Goal: Transaction & Acquisition: Book appointment/travel/reservation

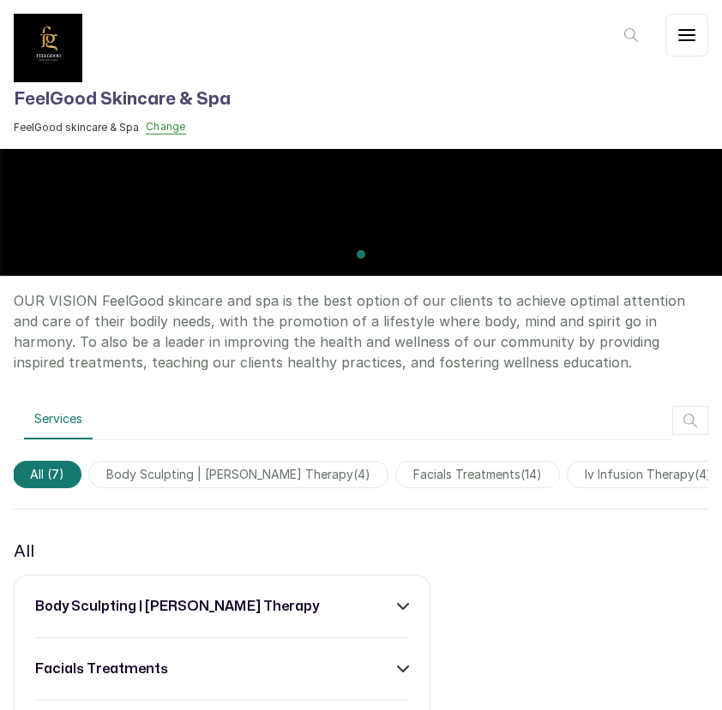
scroll to position [597, 0]
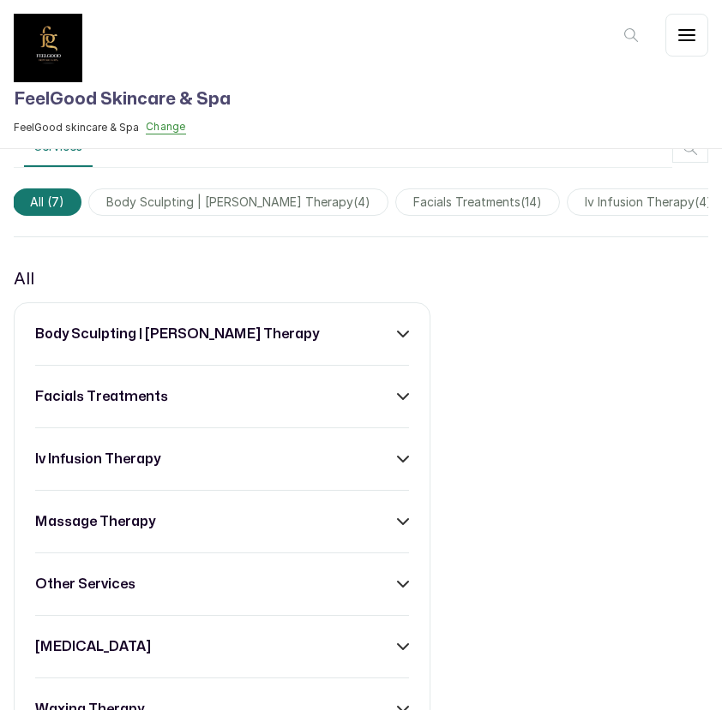
click at [404, 337] on icon at bounding box center [403, 334] width 12 height 12
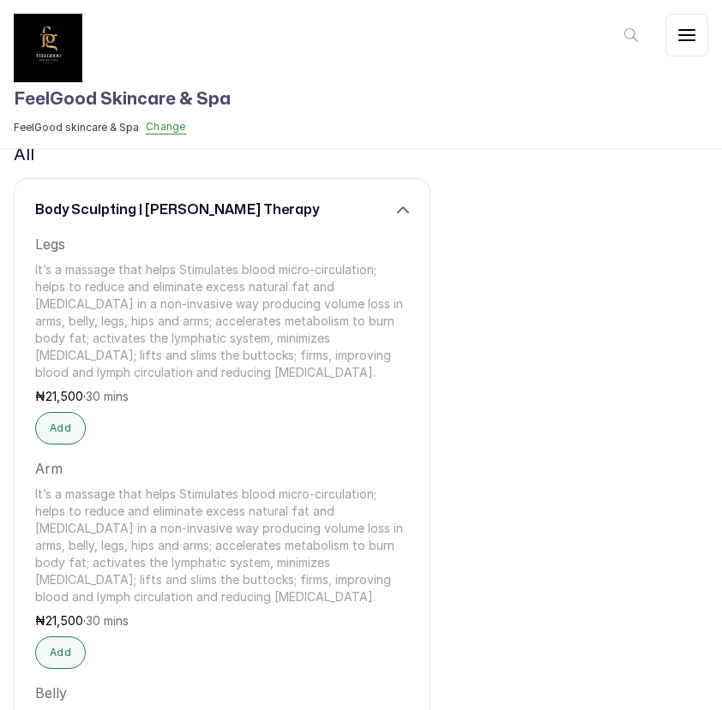
scroll to position [992, 0]
click at [187, 207] on h3 "body sculpting | wooding therapy" at bounding box center [177, 209] width 284 height 21
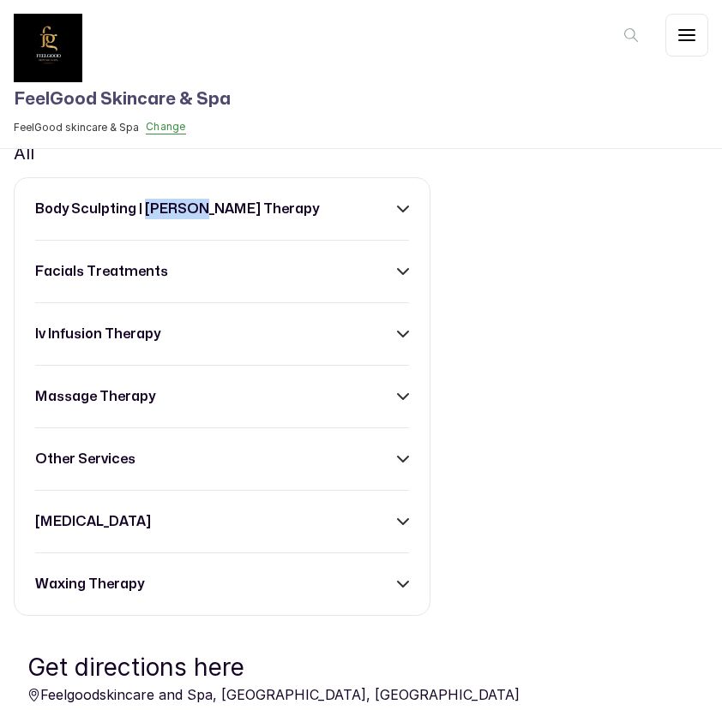
click at [187, 207] on h3 "body sculpting | wooding therapy" at bounding box center [177, 209] width 284 height 21
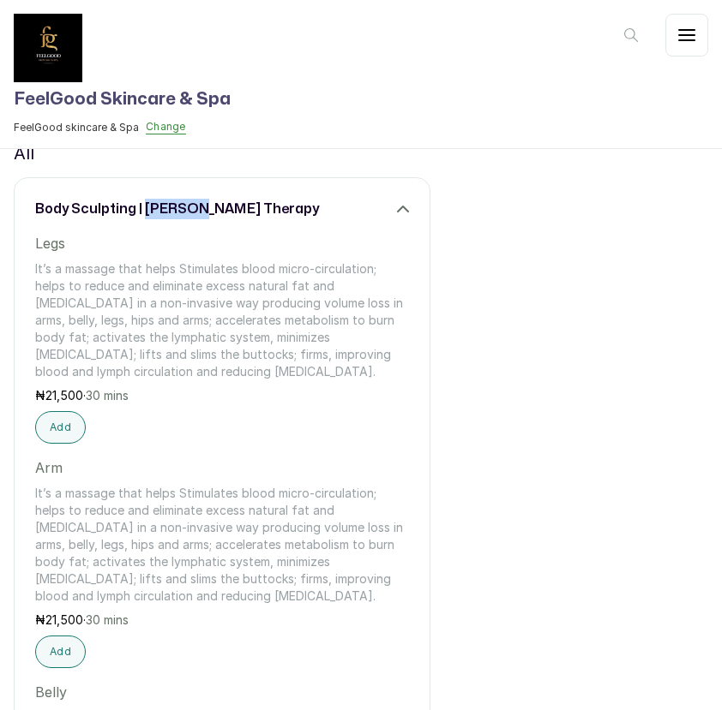
click at [187, 207] on h3 "body sculpting | wooding therapy" at bounding box center [177, 209] width 284 height 21
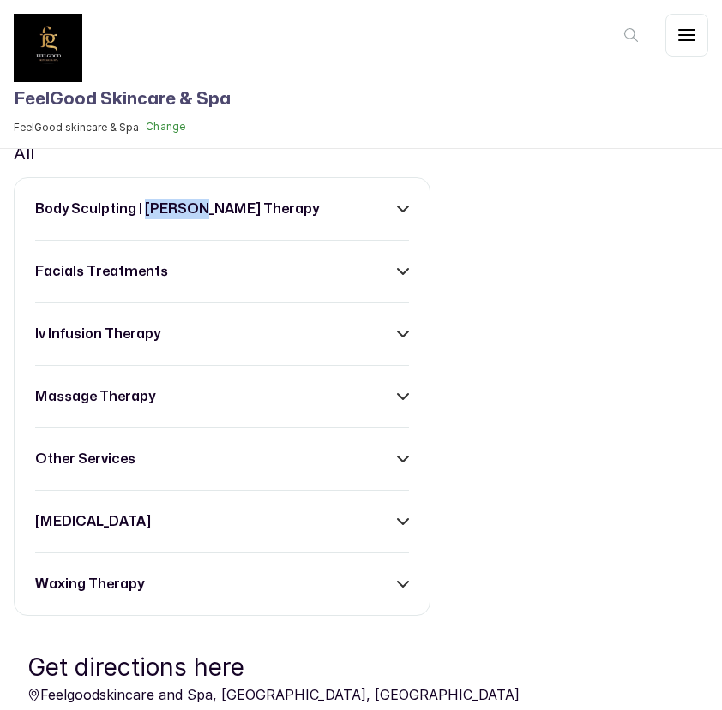
click at [187, 207] on h3 "body sculpting | wooding therapy" at bounding box center [177, 209] width 284 height 21
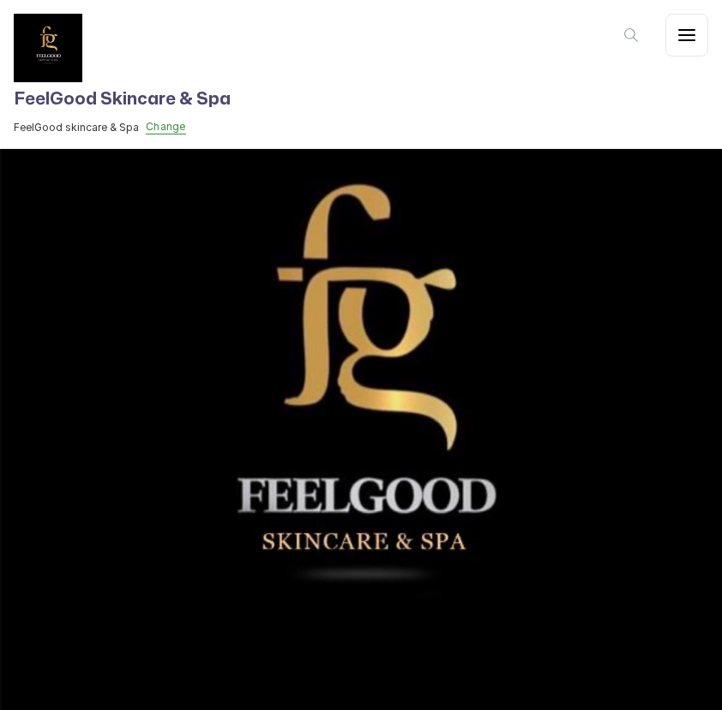
scroll to position [0, 0]
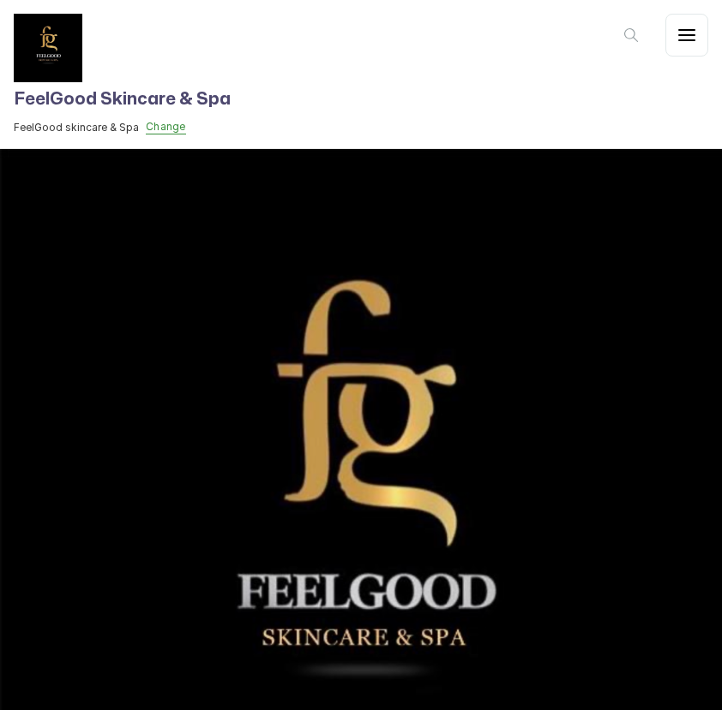
click at [685, 34] on icon "button" at bounding box center [686, 35] width 15 height 10
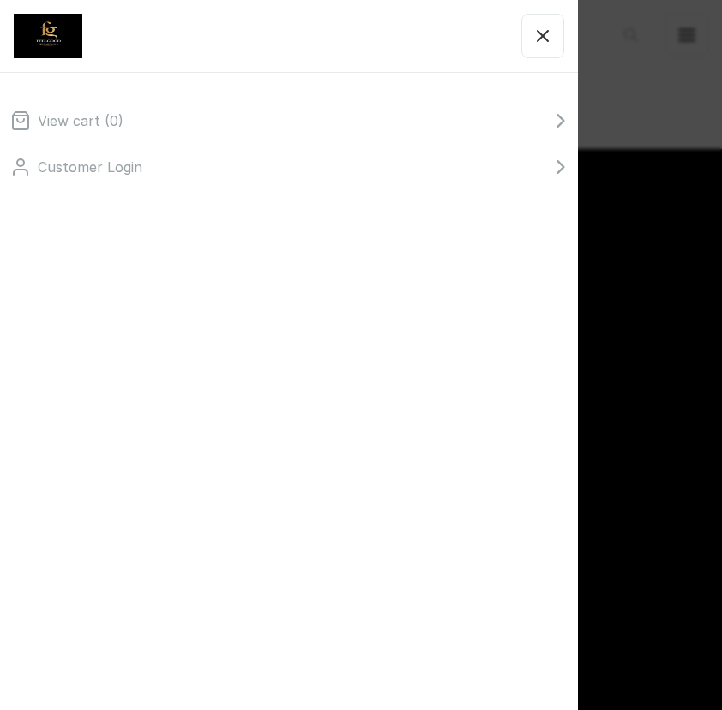
click at [551, 48] on button "button" at bounding box center [542, 36] width 43 height 45
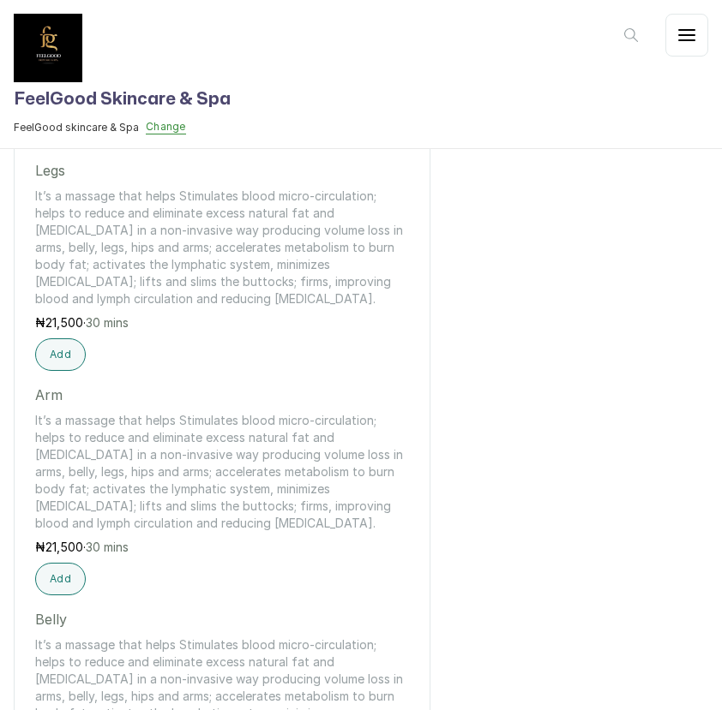
scroll to position [1111, 0]
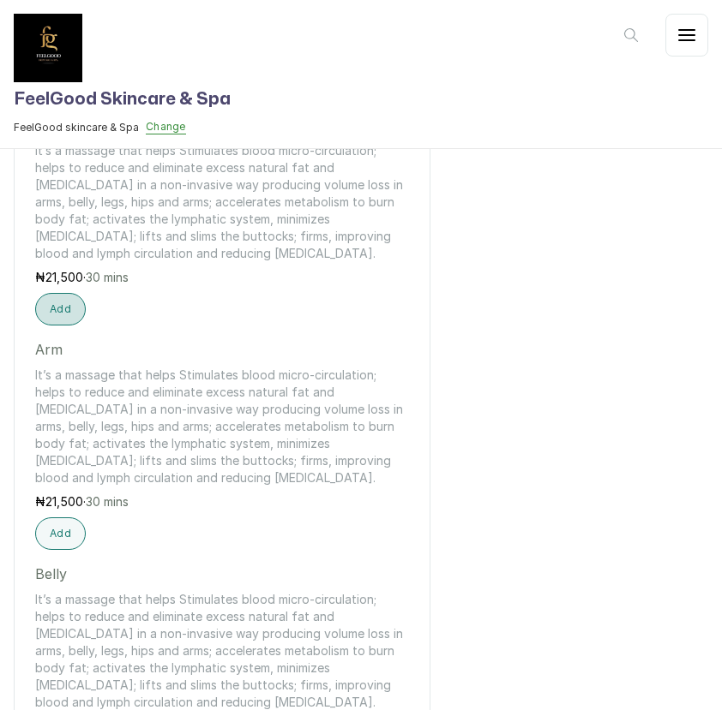
click at [69, 308] on button "Add" at bounding box center [60, 309] width 51 height 33
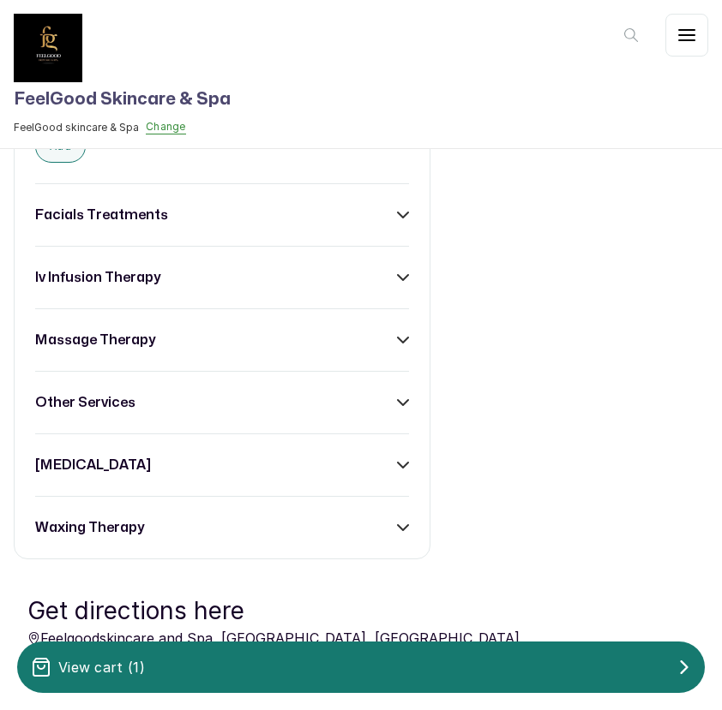
scroll to position [1959, 0]
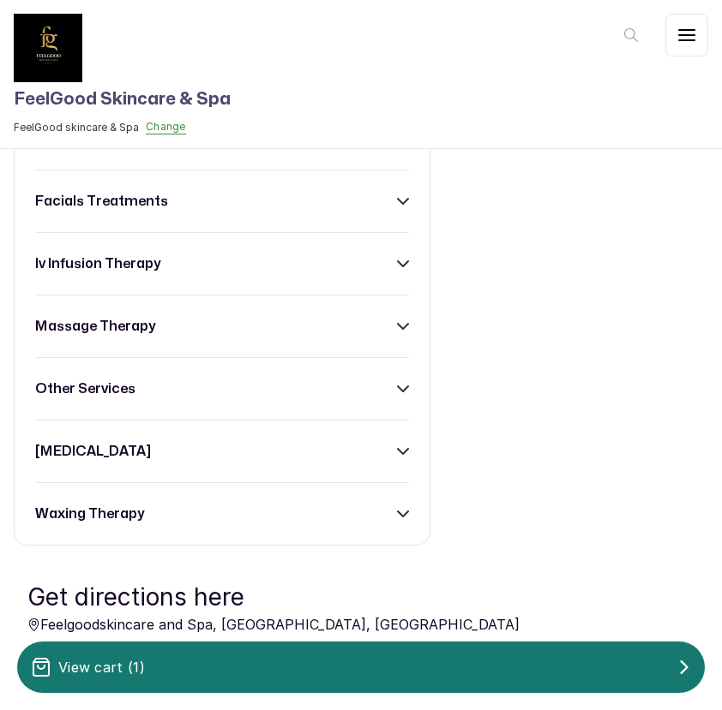
click at [400, 203] on icon at bounding box center [403, 201] width 12 height 12
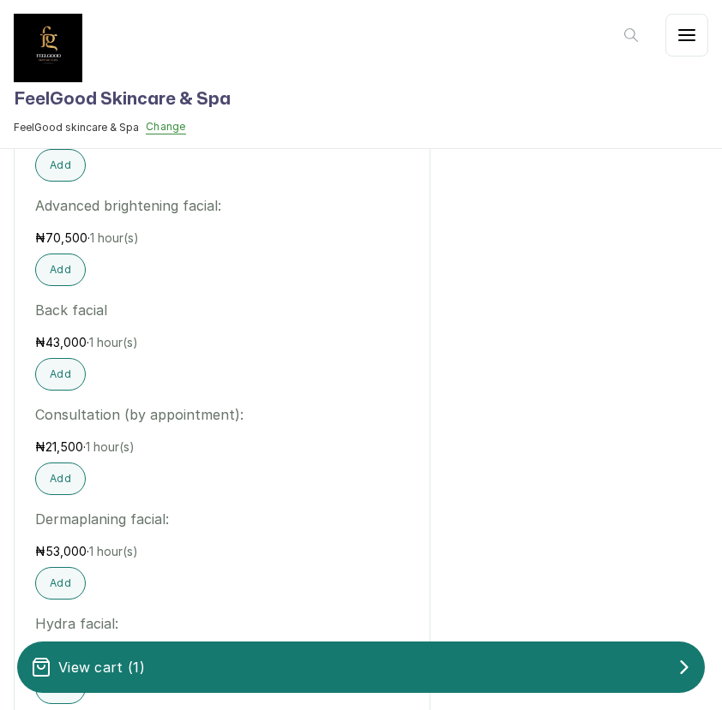
scroll to position [2181, 0]
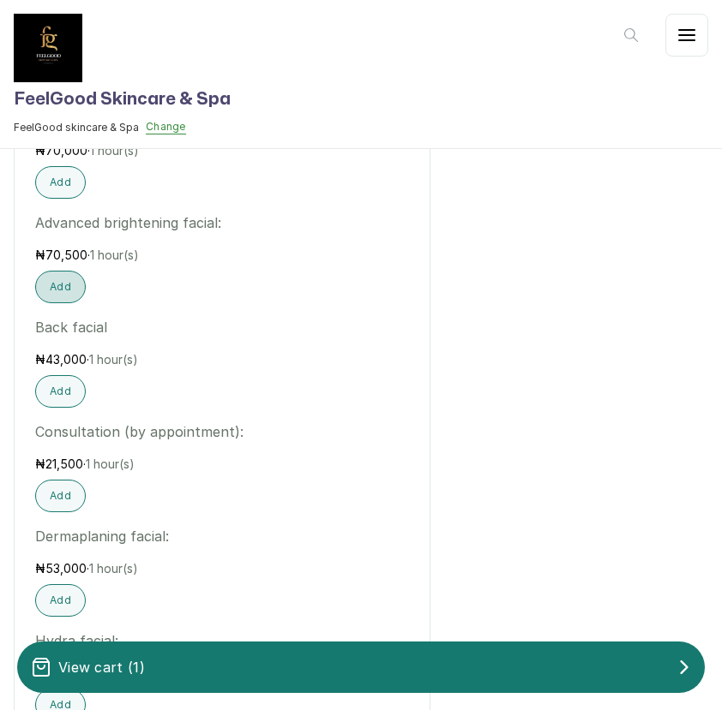
click at [64, 286] on button "Add" at bounding box center [60, 287] width 51 height 33
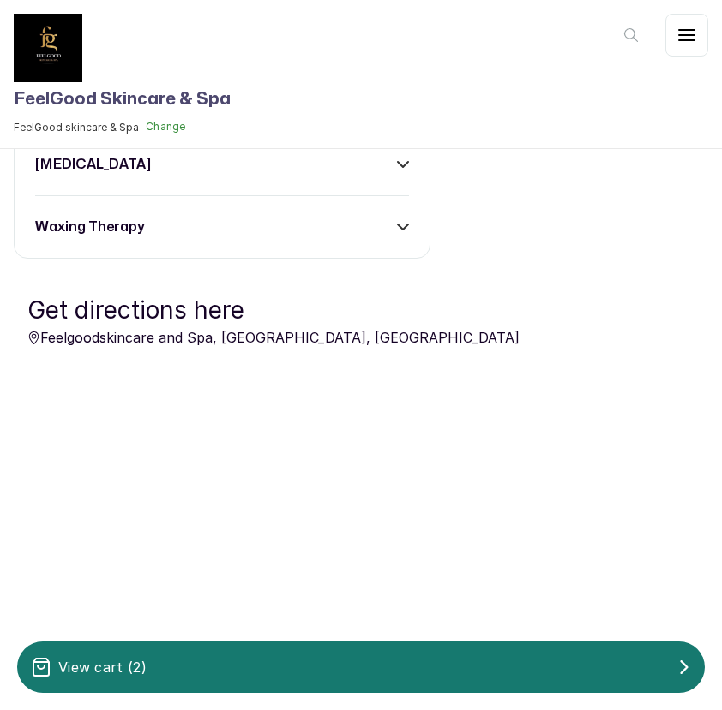
scroll to position [3764, 0]
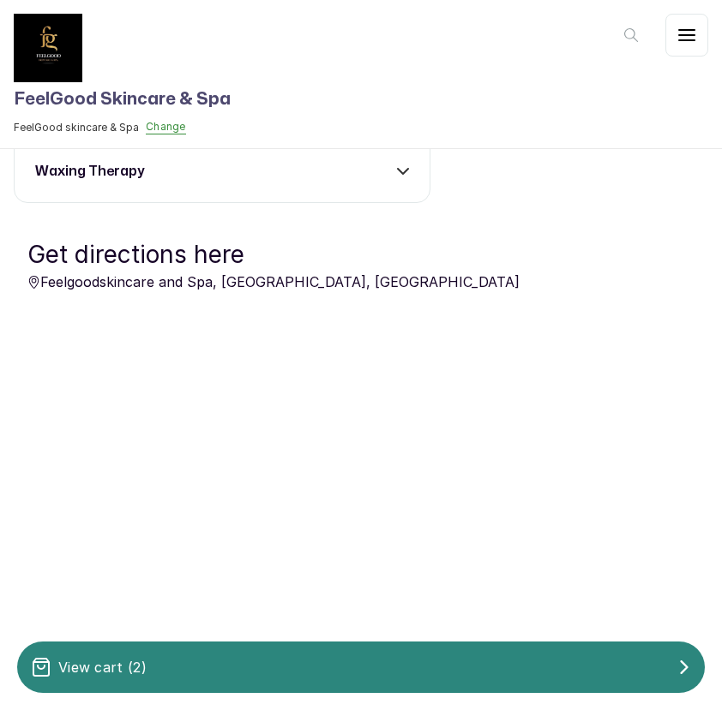
click at [615, 658] on div "View cart ( 2 )" at bounding box center [360, 667] width 687 height 34
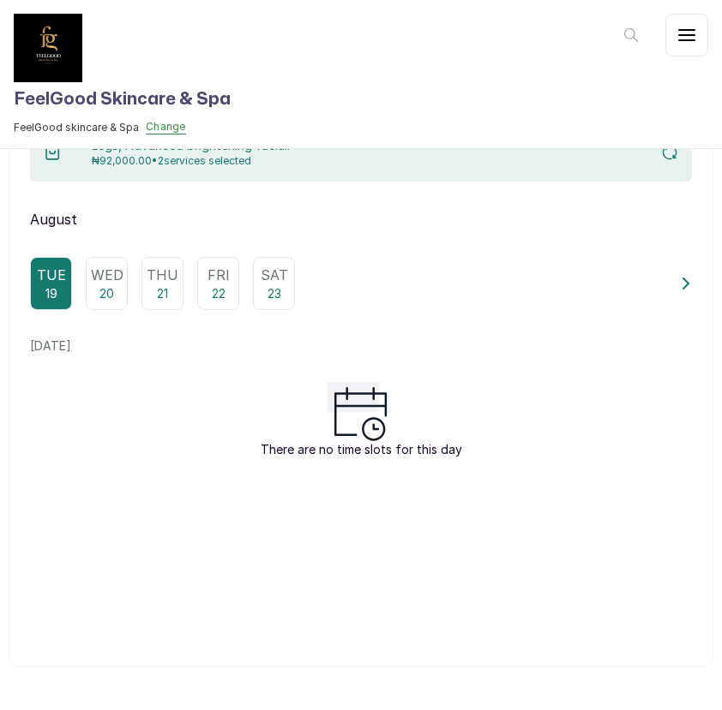
scroll to position [0, 0]
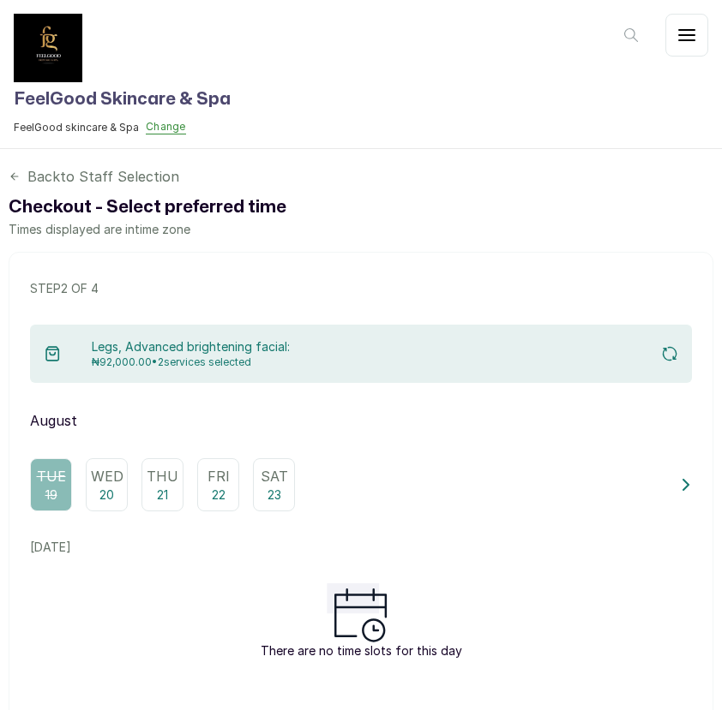
click at [15, 177] on icon at bounding box center [15, 177] width 12 height 12
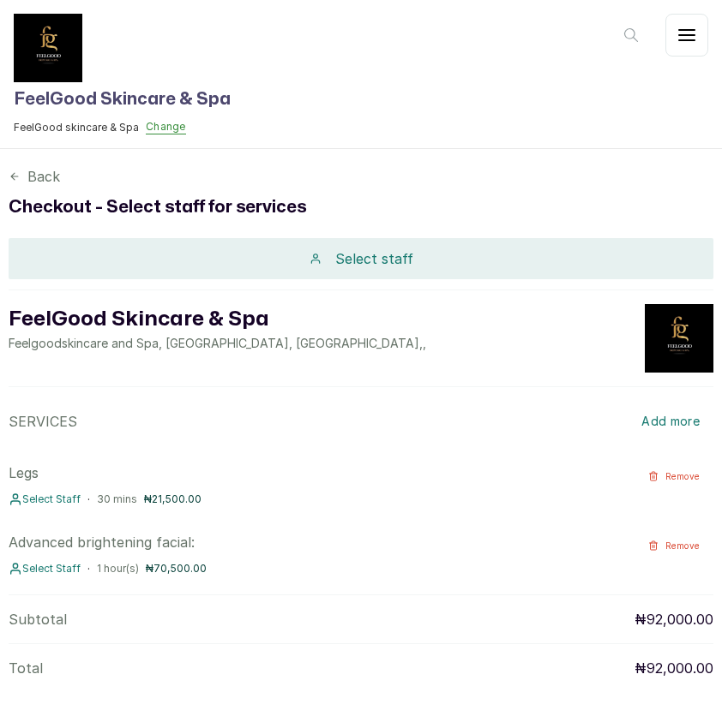
click at [303, 258] on div "Select staff" at bounding box center [361, 258] width 704 height 41
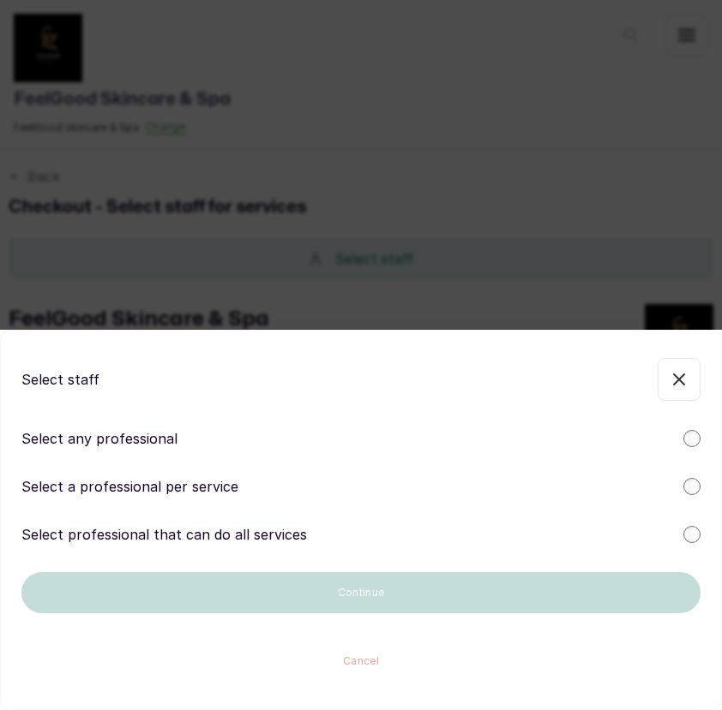
click at [393, 494] on div "Select a professional per service" at bounding box center [360, 486] width 679 height 21
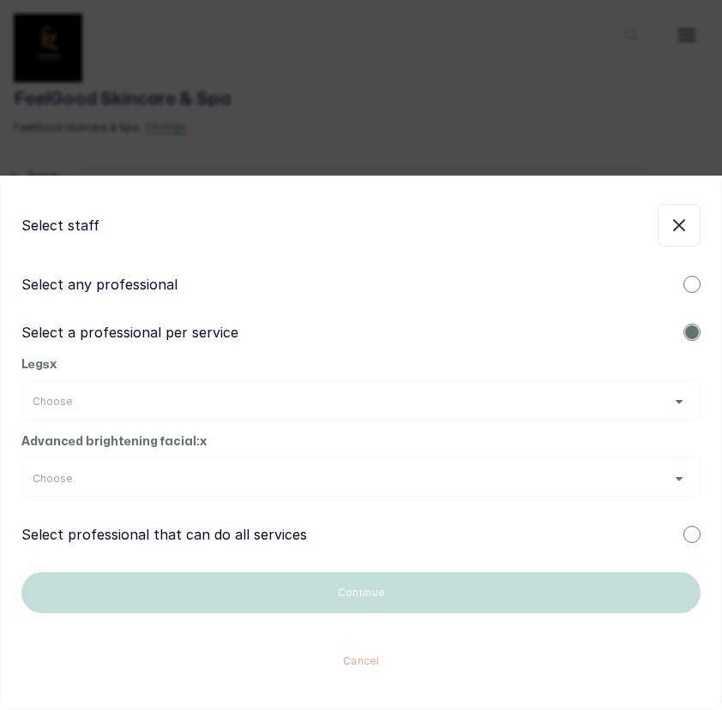
click at [230, 399] on div "Choose" at bounding box center [361, 402] width 656 height 14
click at [213, 102] on div "Select staff Select any professional Select a professional per service Legs x C…" at bounding box center [361, 355] width 722 height 710
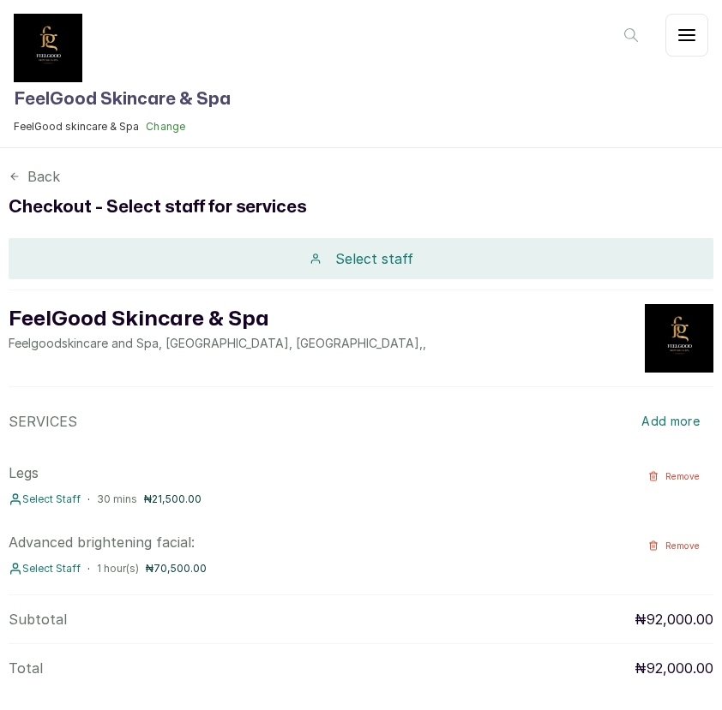
click at [167, 129] on button "Change" at bounding box center [166, 127] width 40 height 14
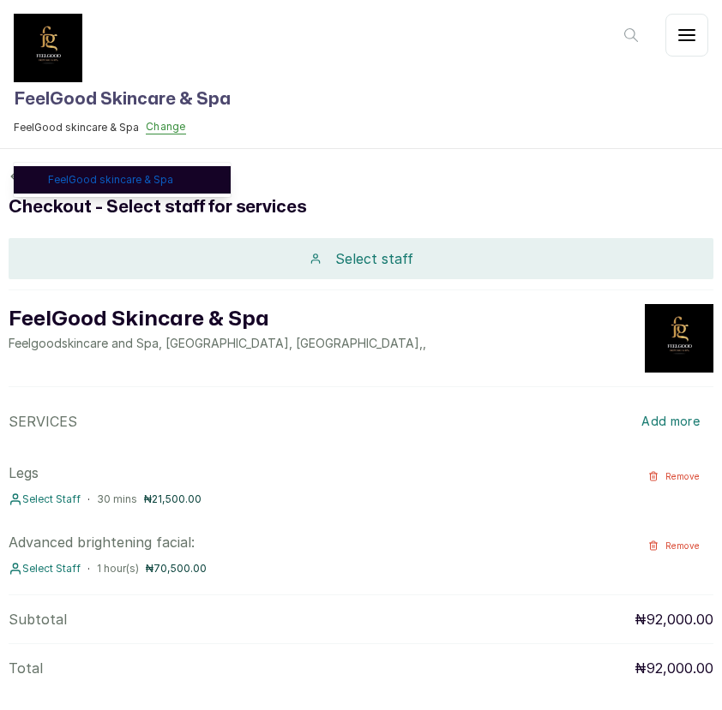
click at [152, 177] on link "FeelGood skincare & Spa" at bounding box center [132, 180] width 169 height 14
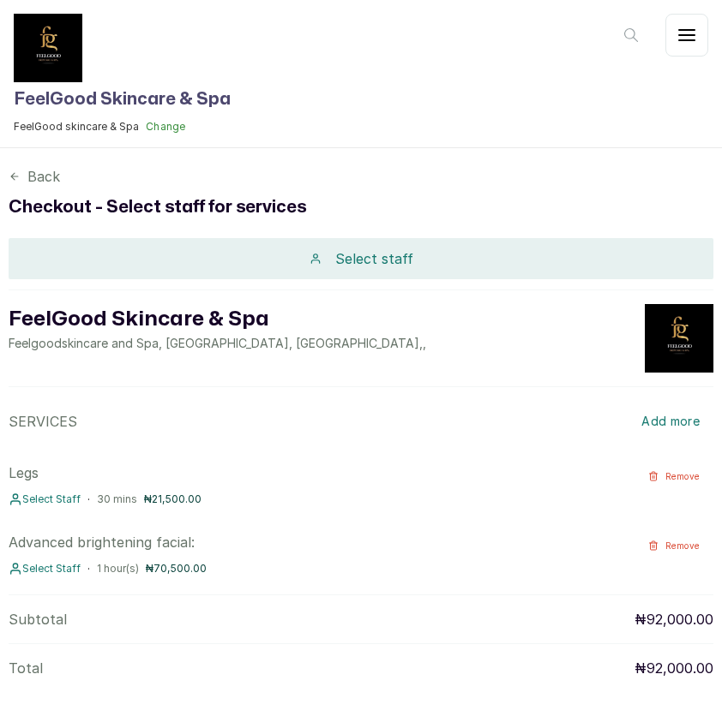
click at [153, 125] on button "Change" at bounding box center [166, 127] width 40 height 14
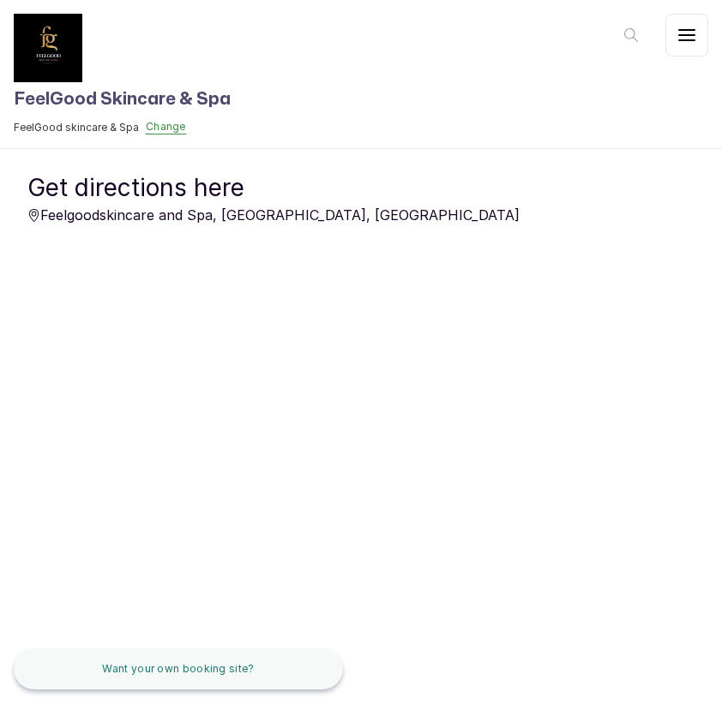
scroll to position [845, 0]
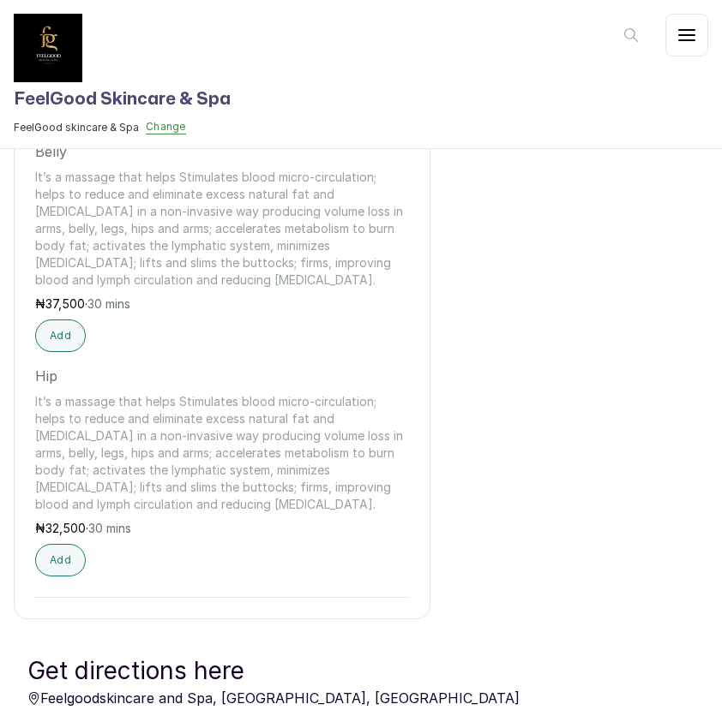
scroll to position [0, 34]
drag, startPoint x: 44, startPoint y: 570, endPoint x: 62, endPoint y: 554, distance: 24.3
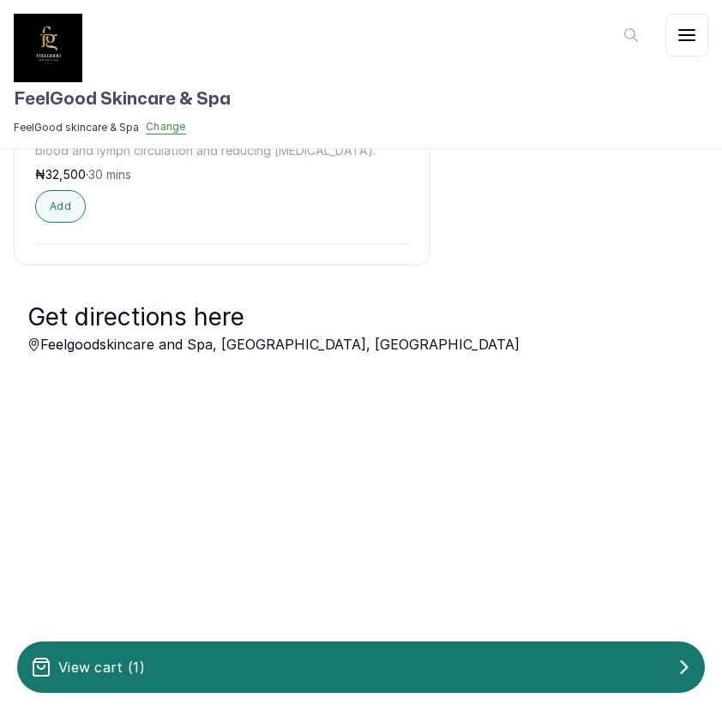
scroll to position [1255, 0]
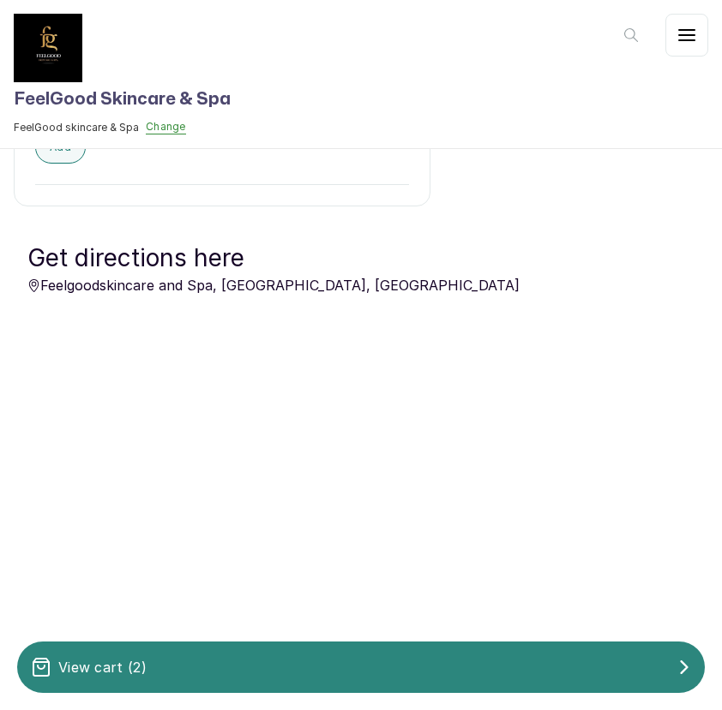
click at [435, 658] on div "View cart ( 2 )" at bounding box center [360, 667] width 687 height 34
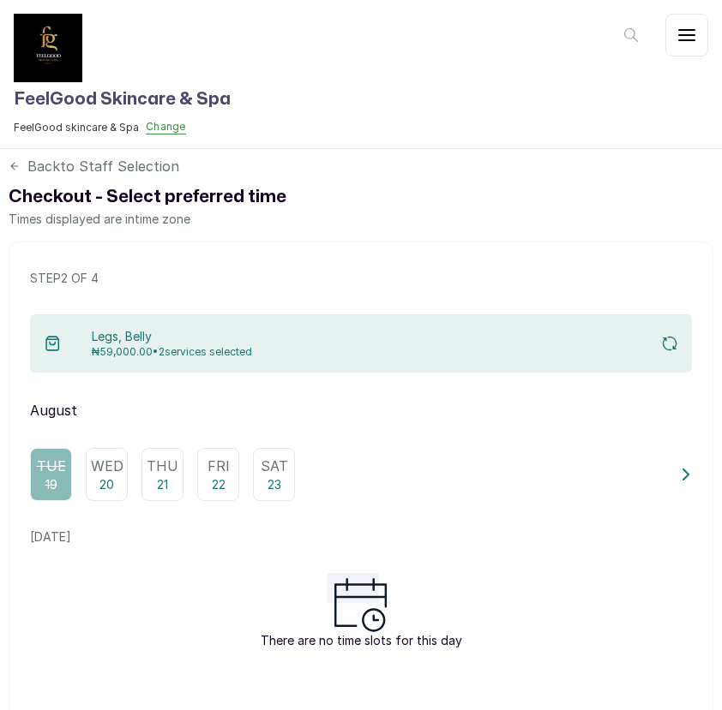
click at [112, 467] on p "Wed" at bounding box center [107, 466] width 33 height 21
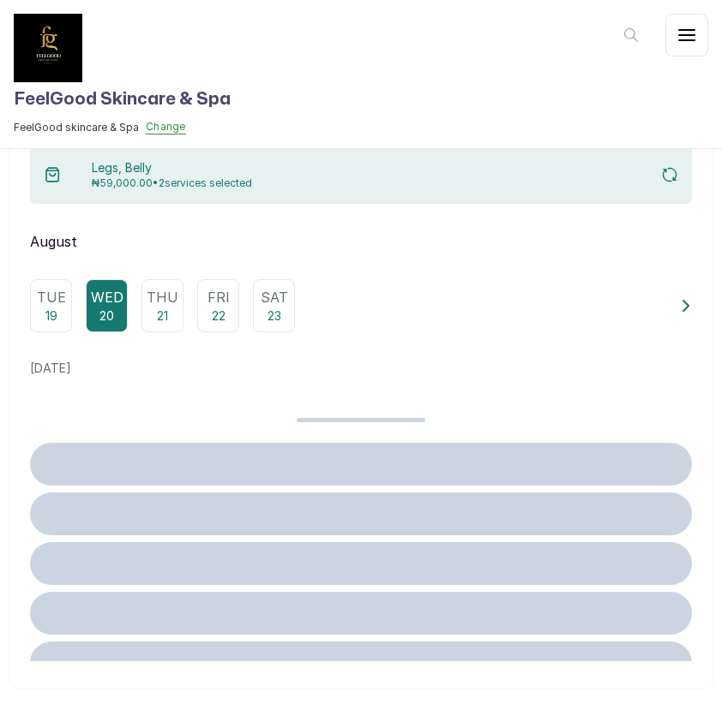
scroll to position [171, 0]
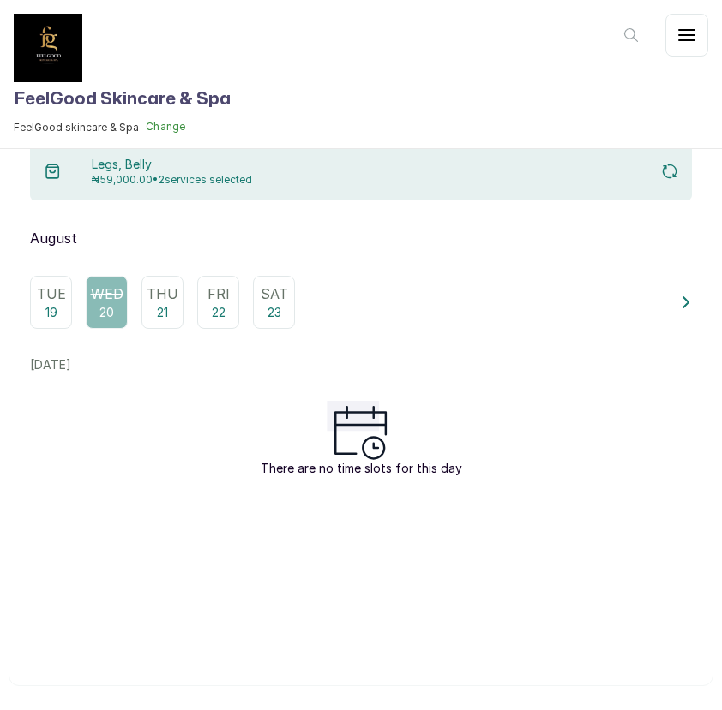
click at [34, 304] on div "Tue 19" at bounding box center [51, 302] width 42 height 53
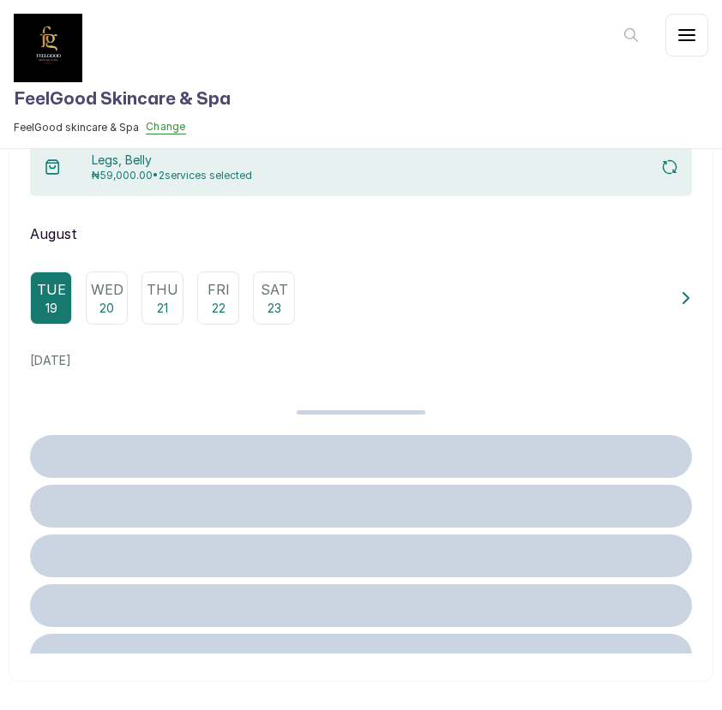
scroll to position [174, 0]
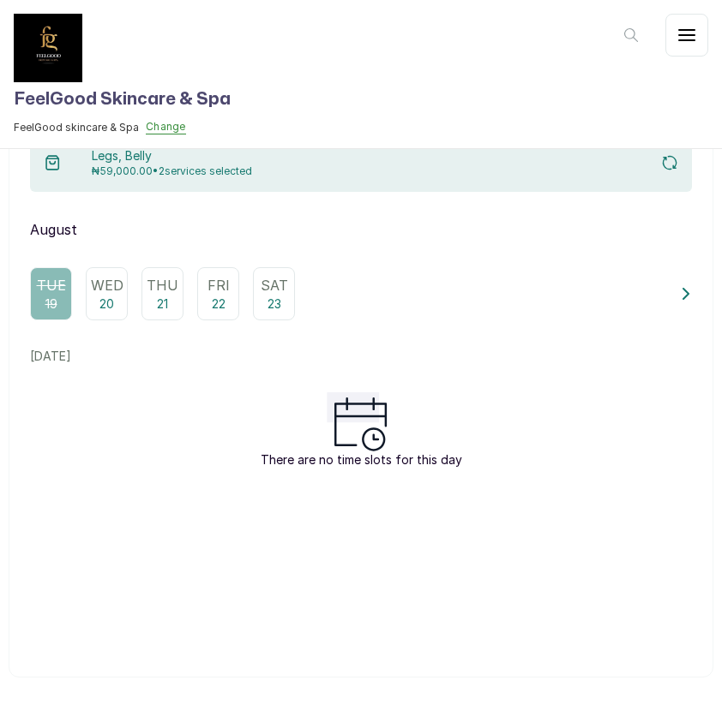
click at [109, 313] on div "Wed 20" at bounding box center [107, 293] width 42 height 53
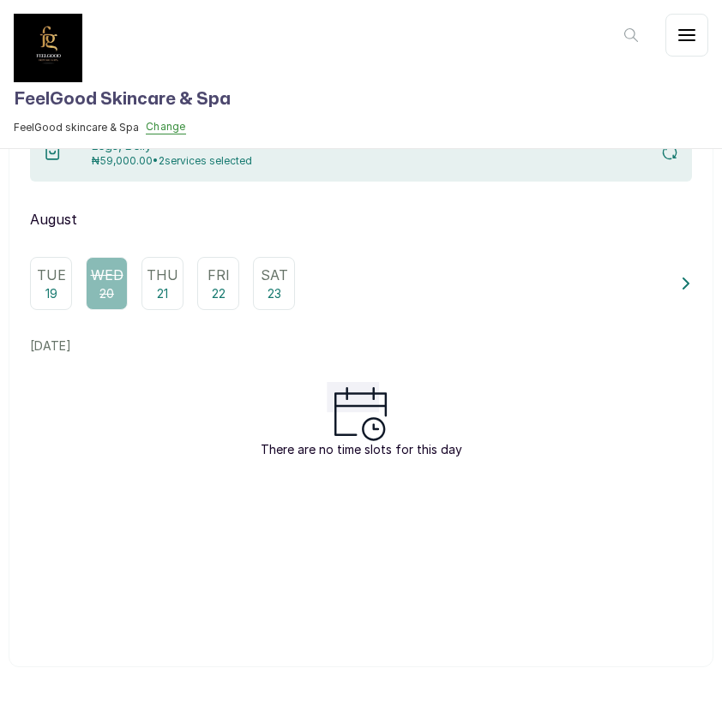
scroll to position [0, 0]
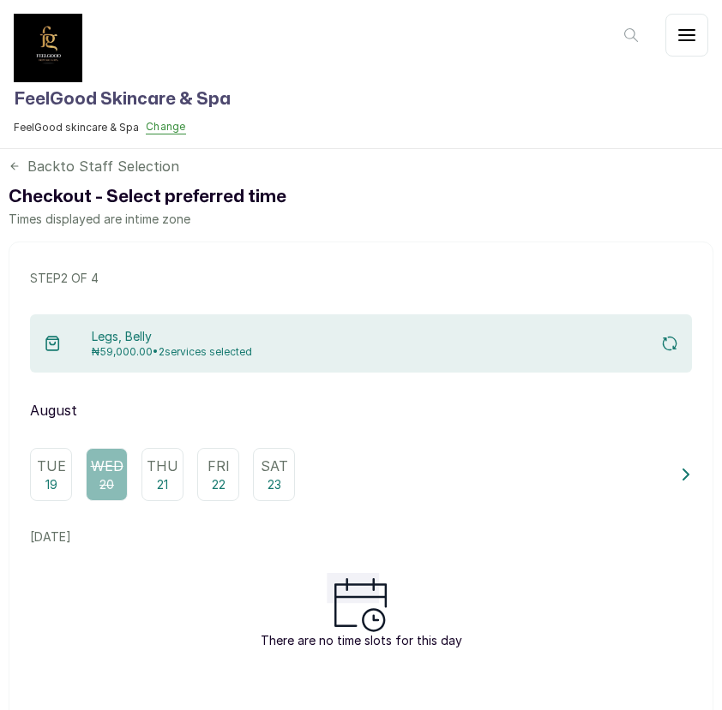
click at [211, 194] on h1 "Checkout - Select preferred time" at bounding box center [361, 196] width 704 height 27
click at [129, 219] on p "Times displayed are in time zone" at bounding box center [361, 219] width 704 height 17
click at [14, 165] on icon at bounding box center [14, 166] width 7 height 7
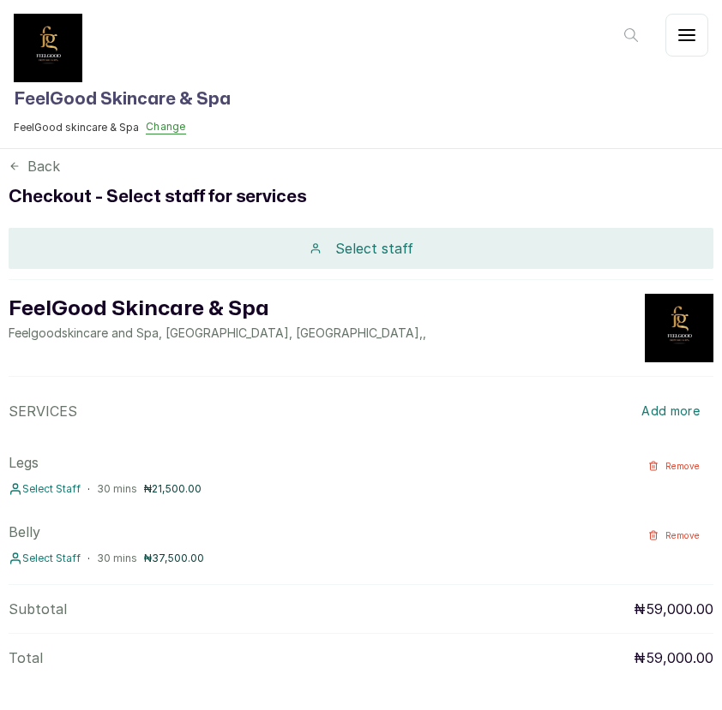
click at [13, 166] on icon at bounding box center [15, 166] width 12 height 12
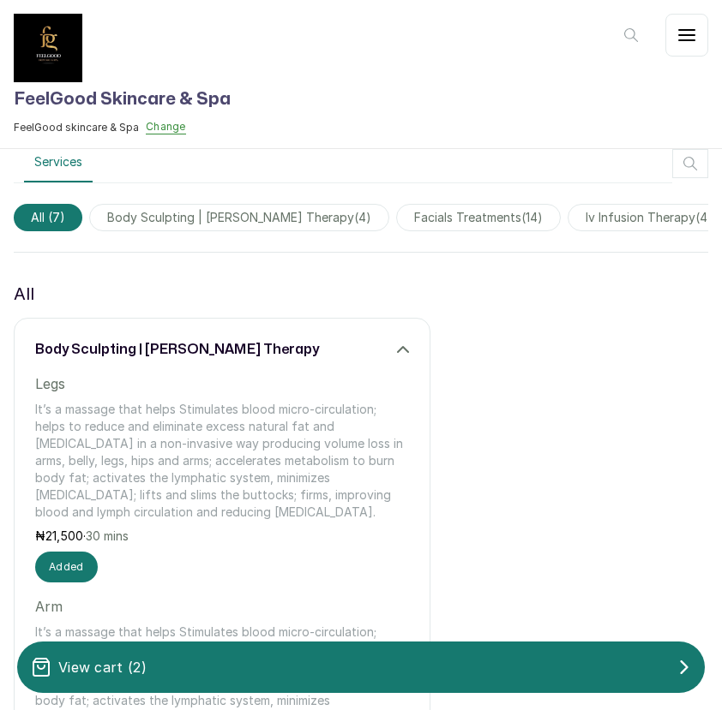
click at [216, 217] on span "body sculpting | wooding therapy ( 4 )" at bounding box center [239, 217] width 300 height 27
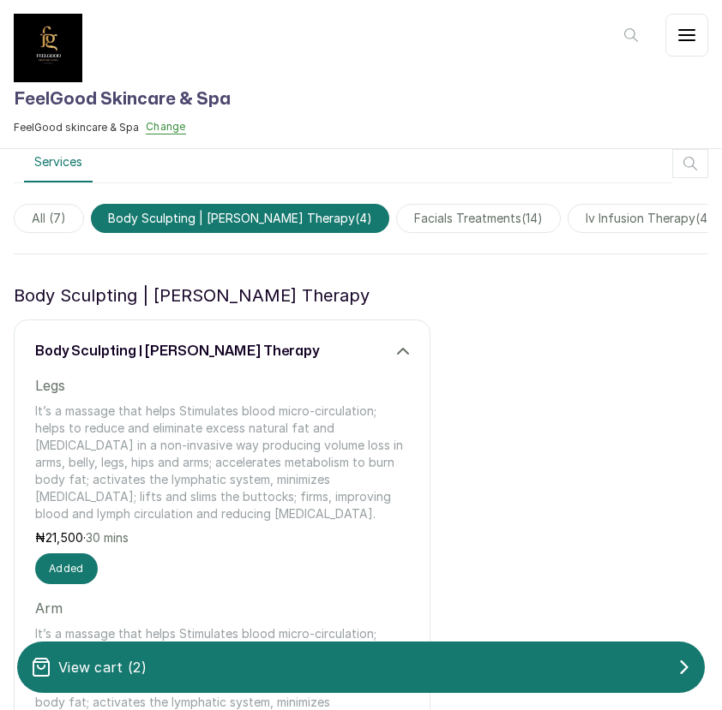
click at [401, 217] on span "facials treatments ( 14 )" at bounding box center [478, 218] width 165 height 29
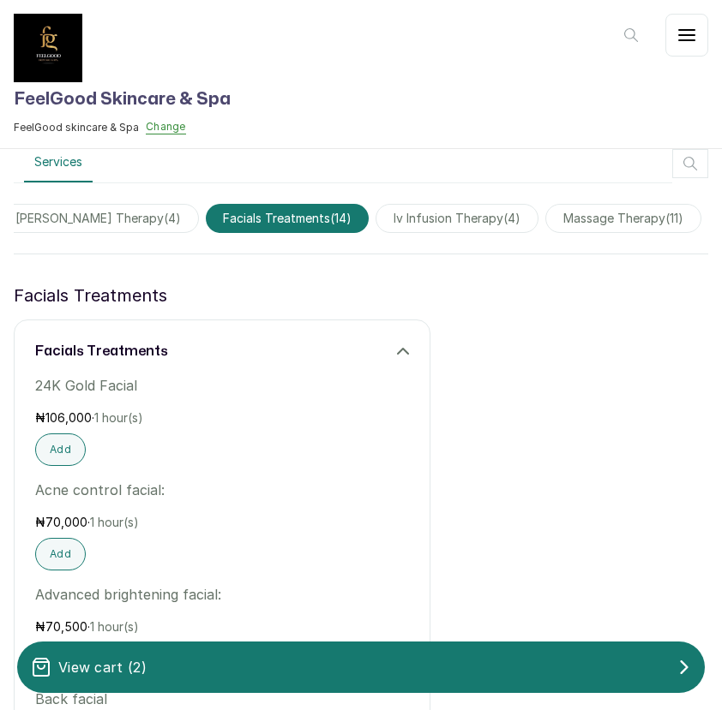
scroll to position [0, 608]
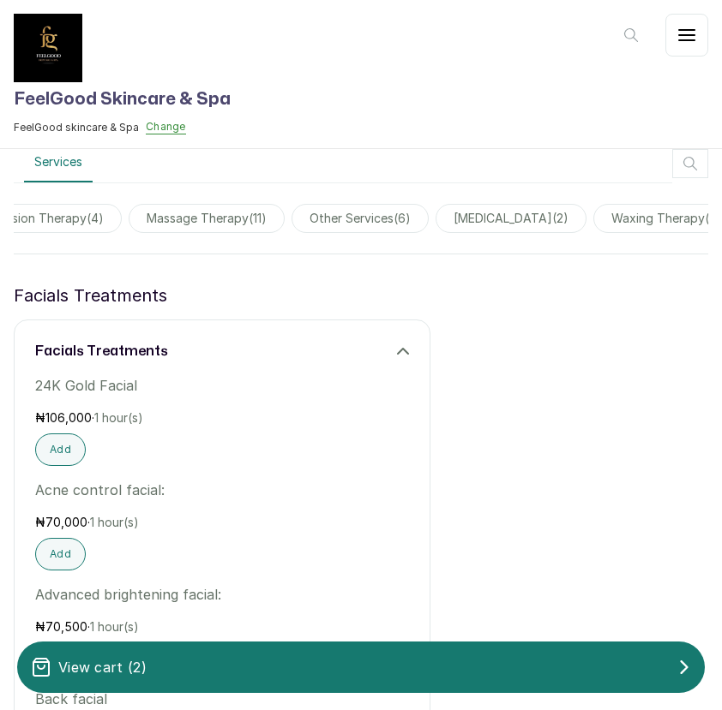
click at [652, 213] on span "waxing therapy ( 20 )" at bounding box center [669, 218] width 153 height 29
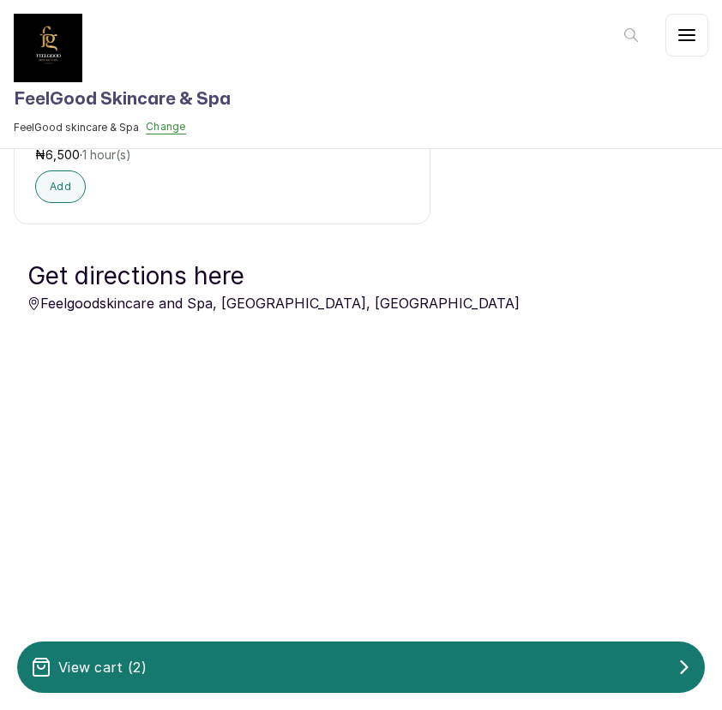
scroll to position [3282, 0]
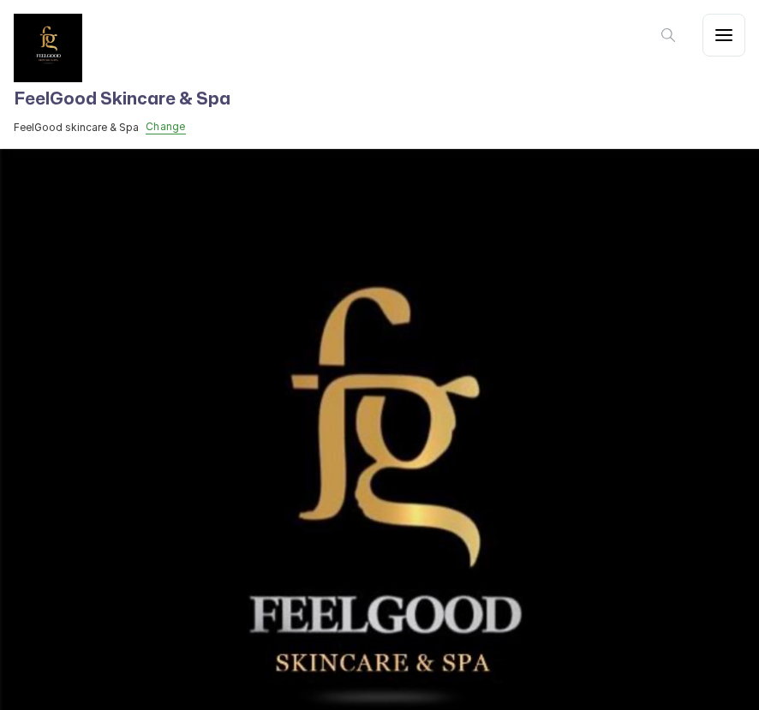
click at [720, 33] on icon "button" at bounding box center [724, 35] width 21 height 21
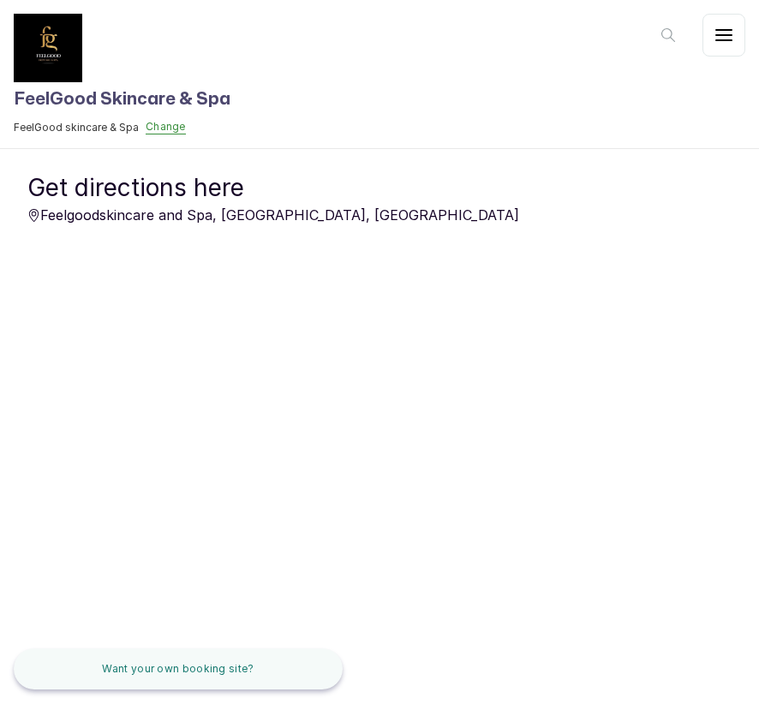
scroll to position [821, 0]
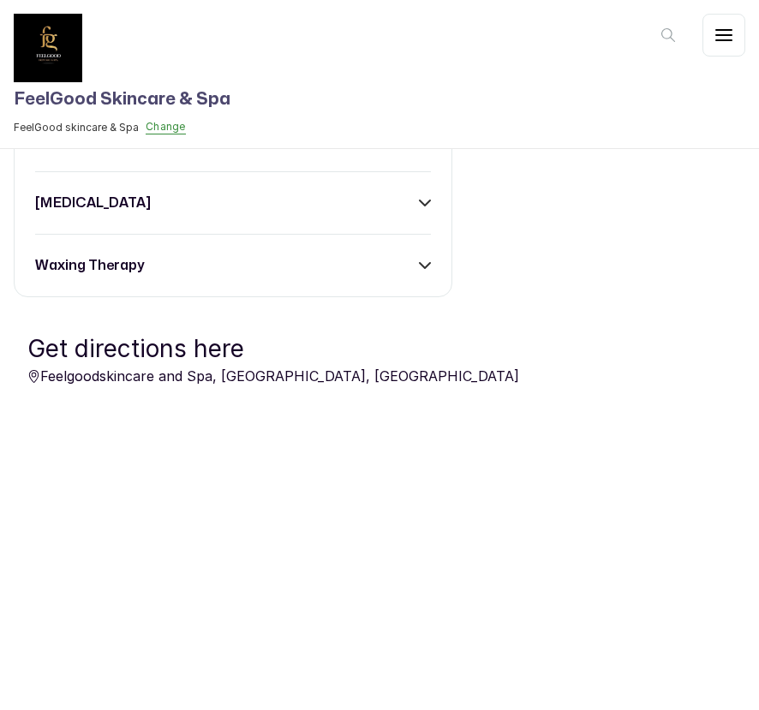
scroll to position [1372, 0]
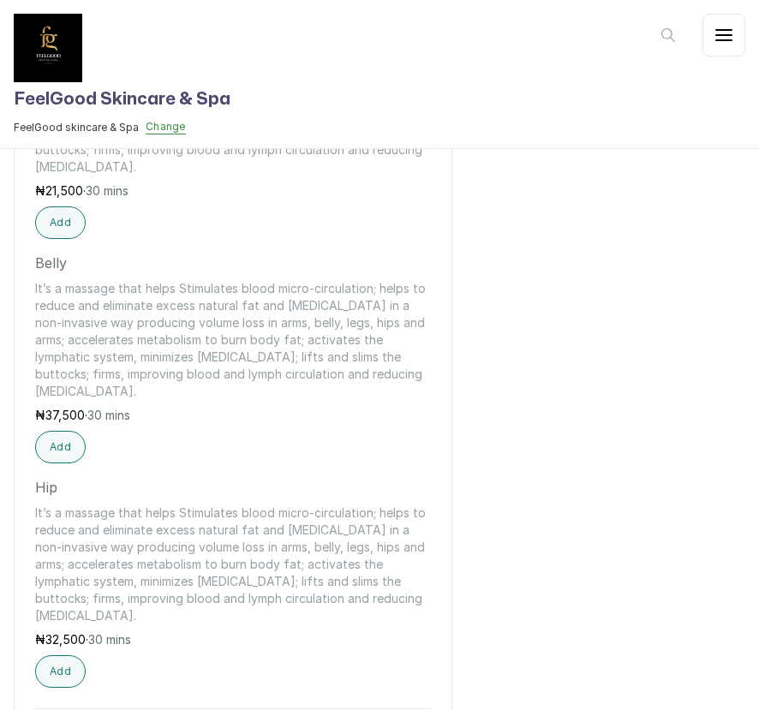
scroll to position [740, 0]
click at [166, 131] on button "Change" at bounding box center [166, 127] width 40 height 14
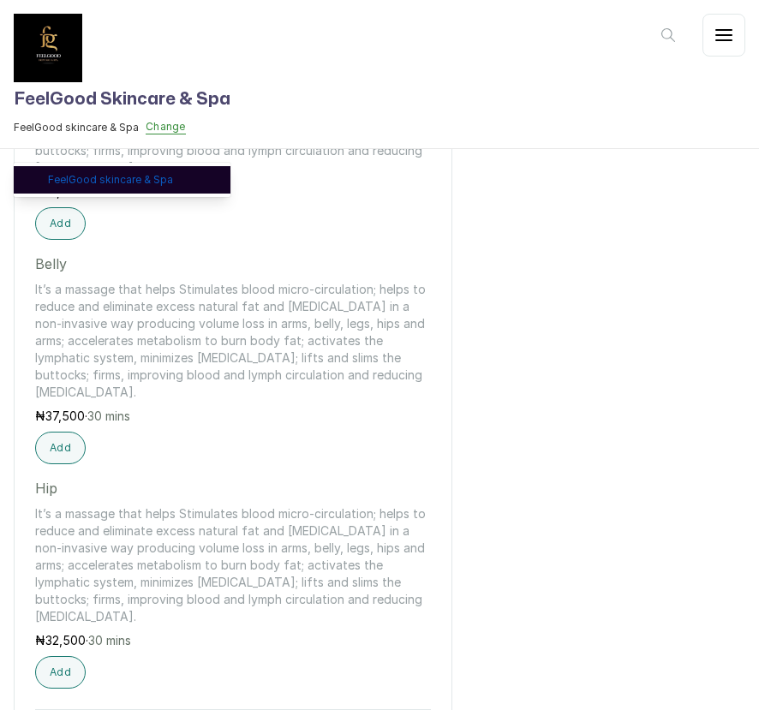
click at [136, 175] on link "FeelGood skincare & Spa" at bounding box center [132, 180] width 169 height 14
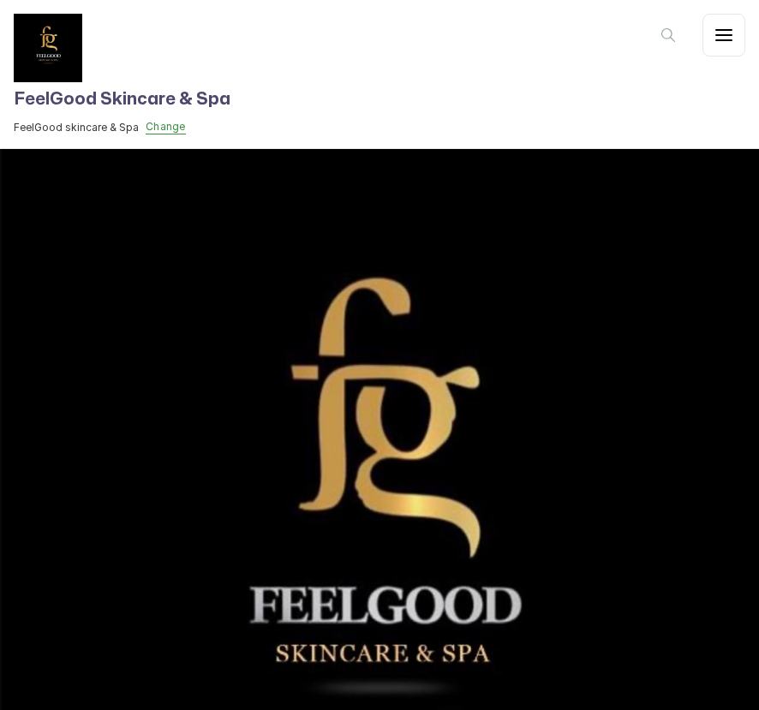
click at [716, 31] on icon "button" at bounding box center [724, 35] width 21 height 21
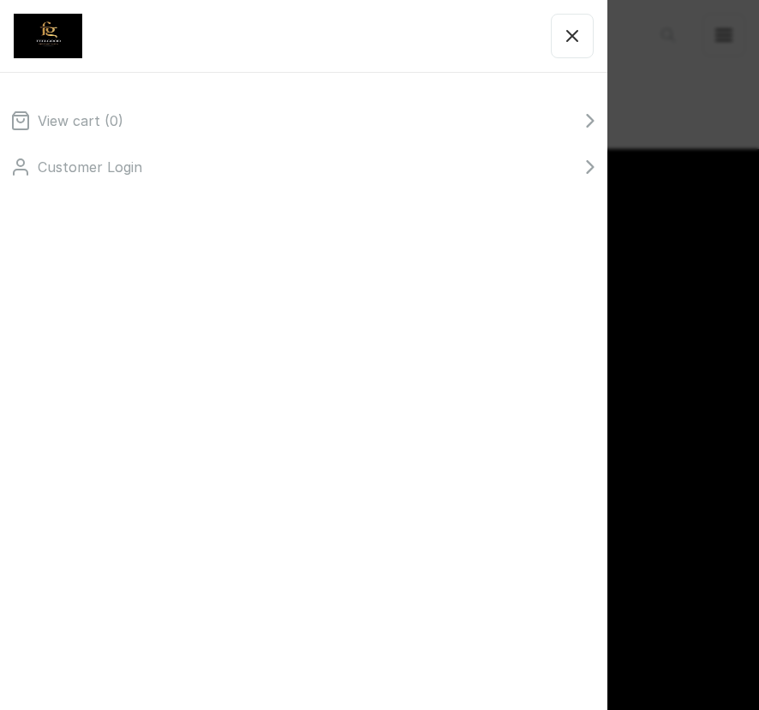
click at [145, 129] on li "View cart ( 0 )" at bounding box center [303, 121] width 587 height 21
click at [108, 134] on ul "View cart ( 0 ) Customer Login" at bounding box center [304, 143] width 608 height 101
click at [107, 120] on p "View cart ( 0 )" at bounding box center [81, 121] width 86 height 21
drag, startPoint x: 728, startPoint y: 141, endPoint x: 693, endPoint y: 165, distance: 42.3
click at [726, 143] on div "View cart ( 0 ) Customer Login" at bounding box center [379, 355] width 759 height 710
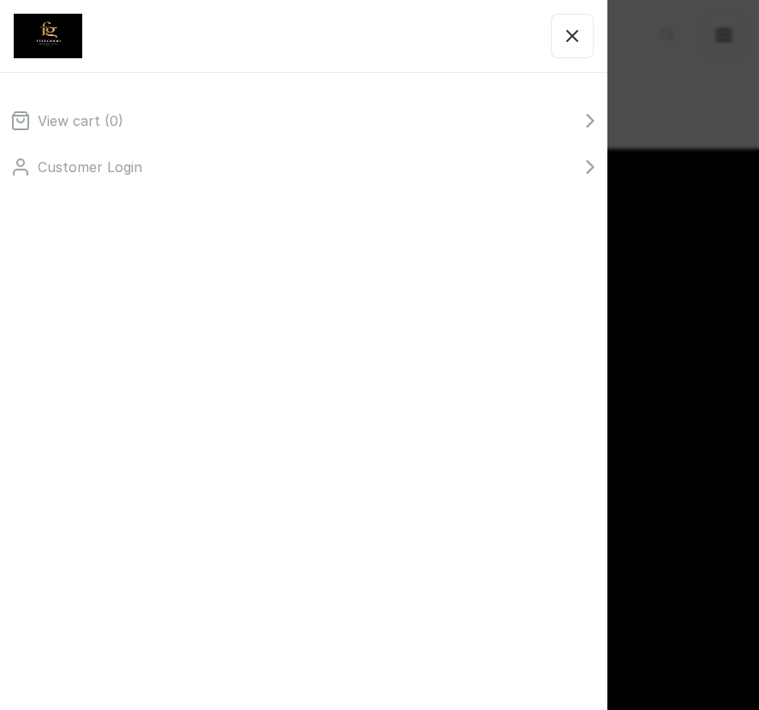
click at [576, 34] on icon "button" at bounding box center [572, 36] width 21 height 21
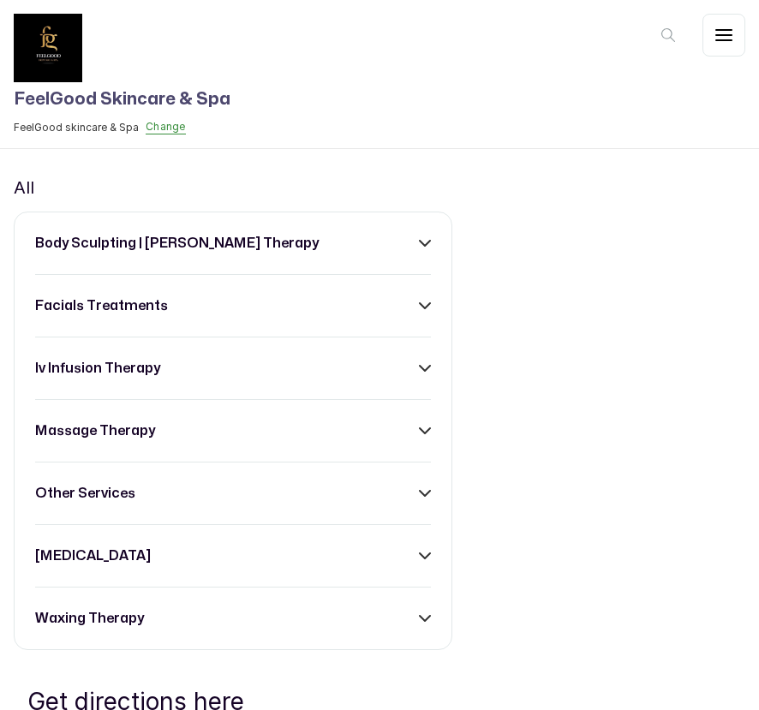
scroll to position [994, 0]
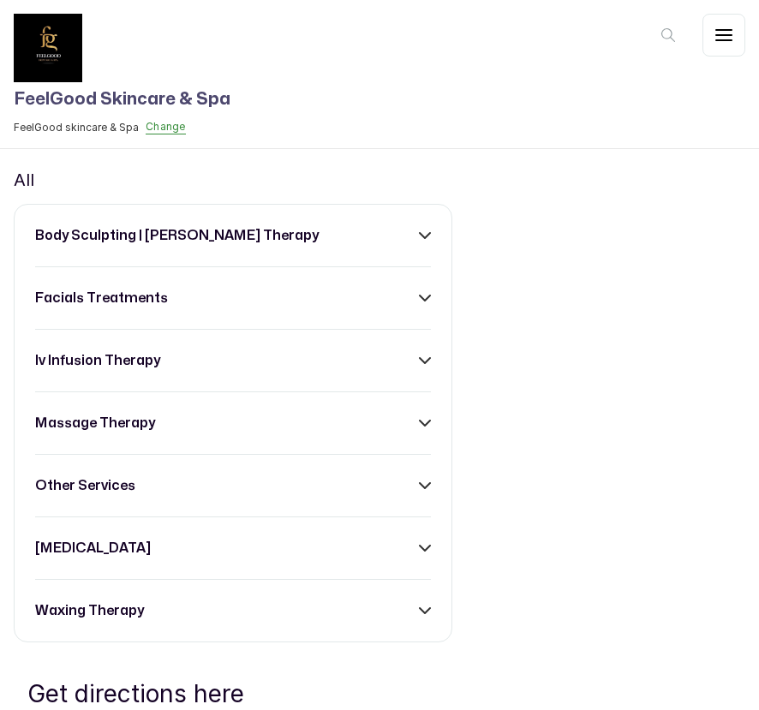
click at [121, 235] on h3 "body sculpting | wooding therapy" at bounding box center [177, 235] width 284 height 21
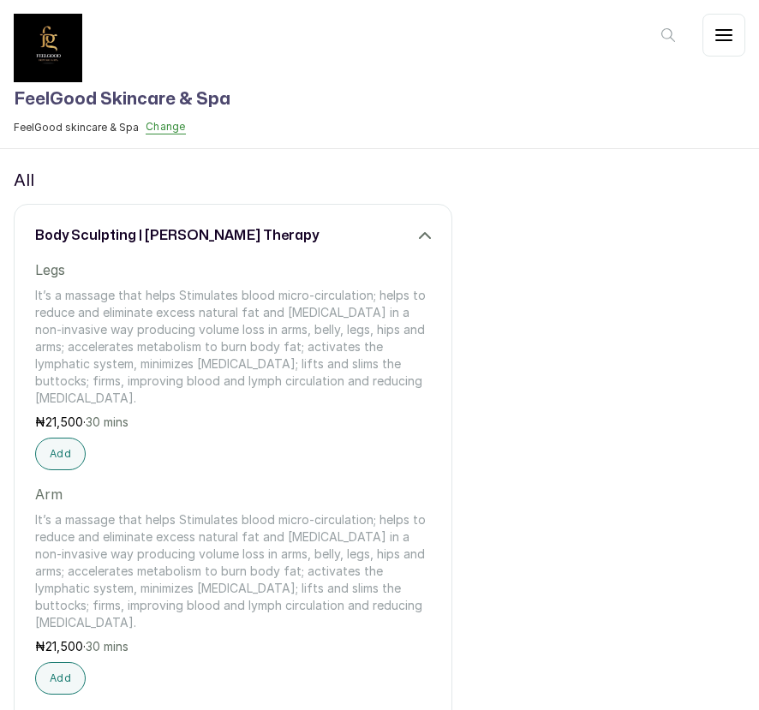
click at [121, 235] on h3 "body sculpting | wooding therapy" at bounding box center [177, 235] width 284 height 21
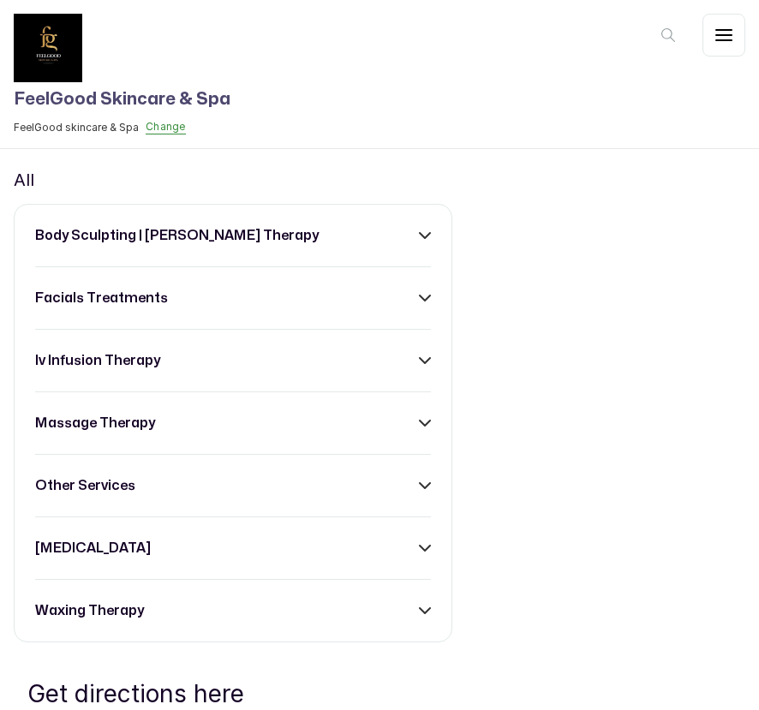
click at [99, 231] on h3 "body sculpting | wooding therapy" at bounding box center [177, 235] width 284 height 21
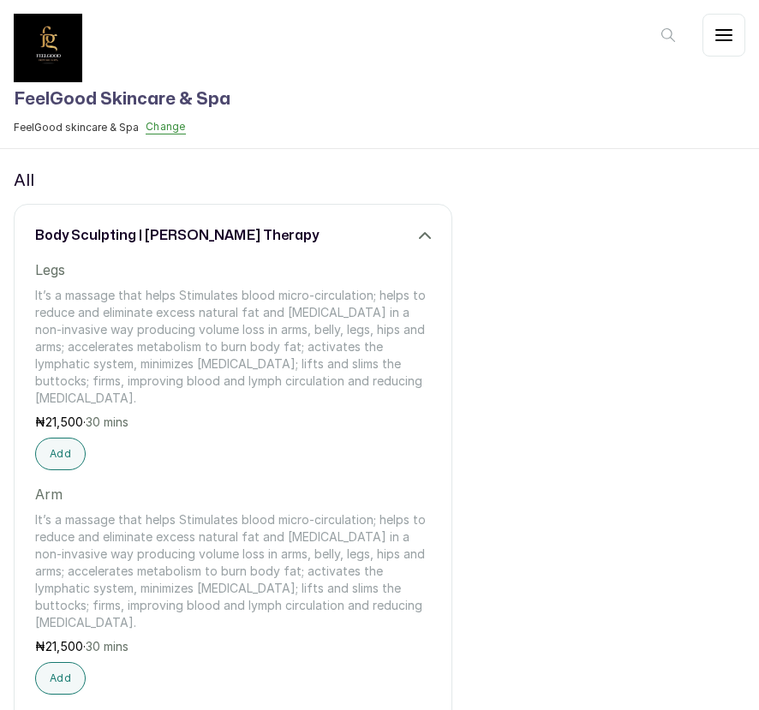
click at [56, 272] on p "Legs" at bounding box center [233, 270] width 396 height 21
click at [62, 446] on button "Add" at bounding box center [60, 454] width 51 height 33
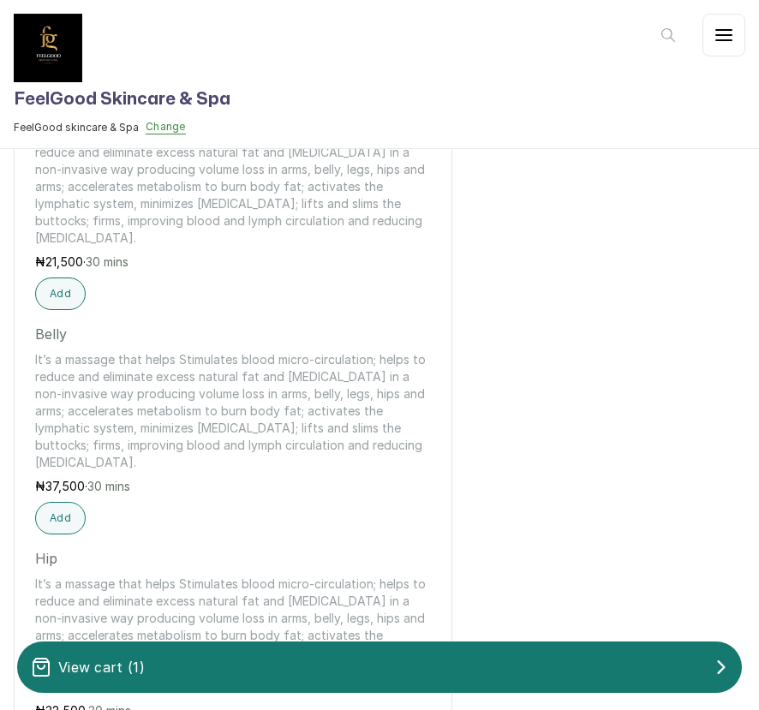
scroll to position [1374, 0]
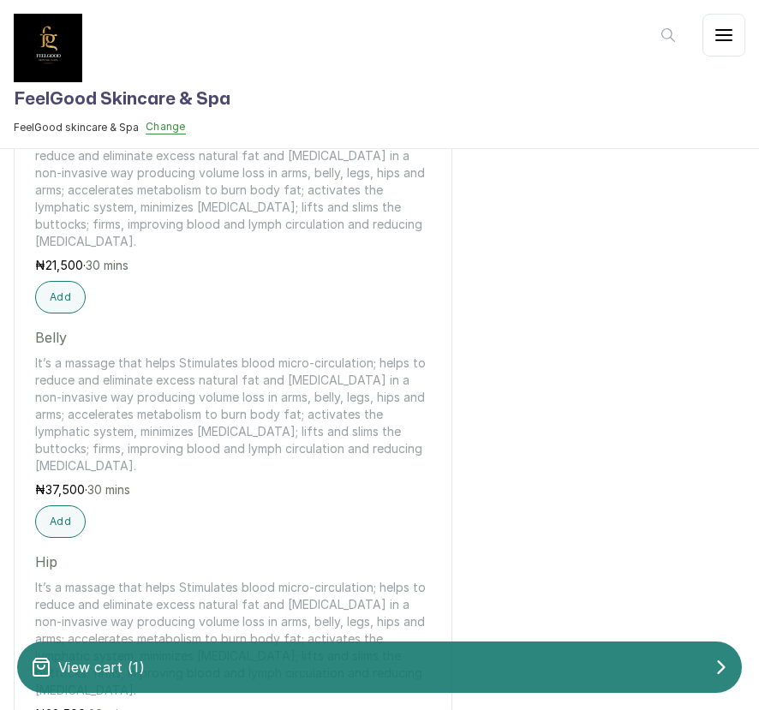
click at [548, 670] on div "View cart ( 1 )" at bounding box center [379, 667] width 725 height 34
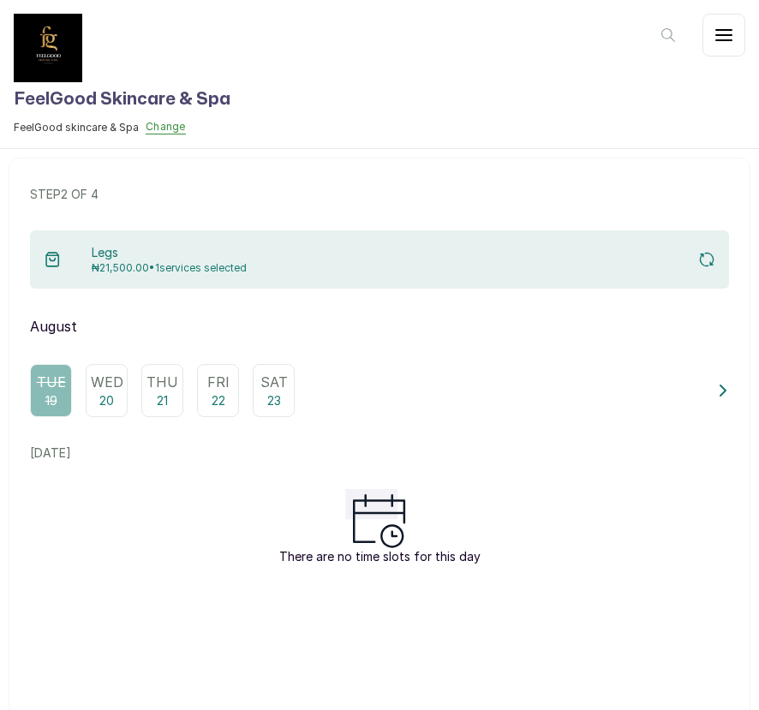
scroll to position [86, 0]
click at [315, 267] on div "Legs ₦21,500.00 • 1 services selected" at bounding box center [379, 259] width 699 height 58
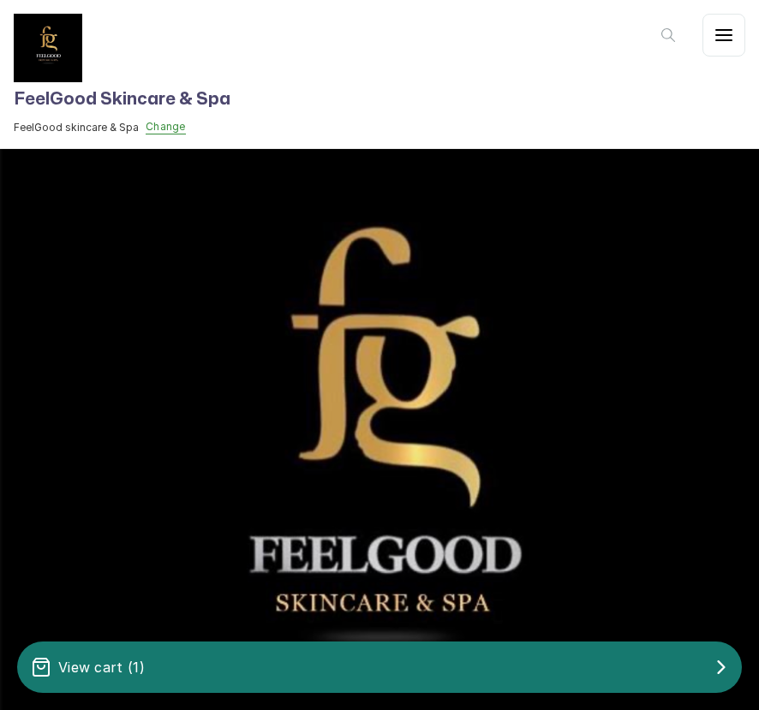
scroll to position [0, 0]
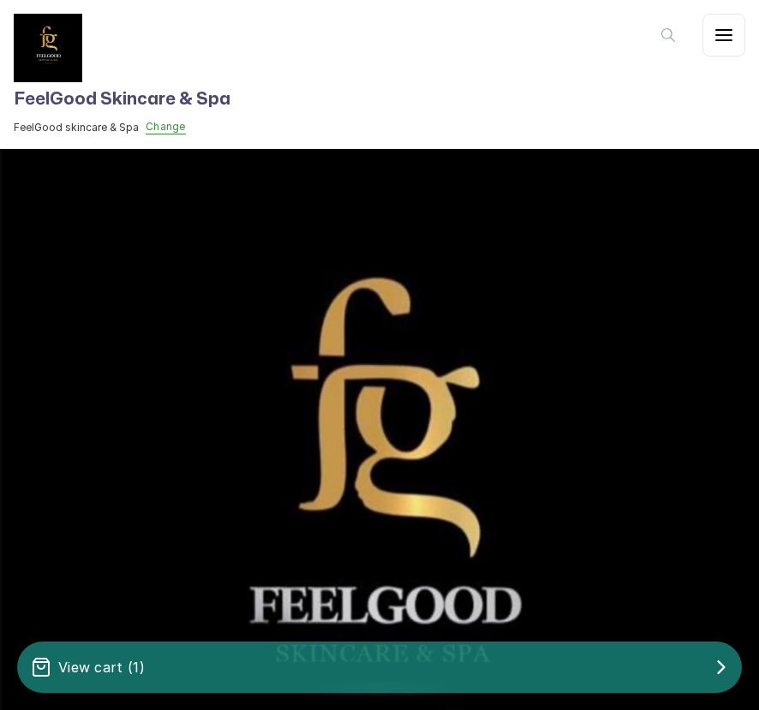
click at [576, 655] on div "View cart ( 1 )" at bounding box center [379, 667] width 725 height 34
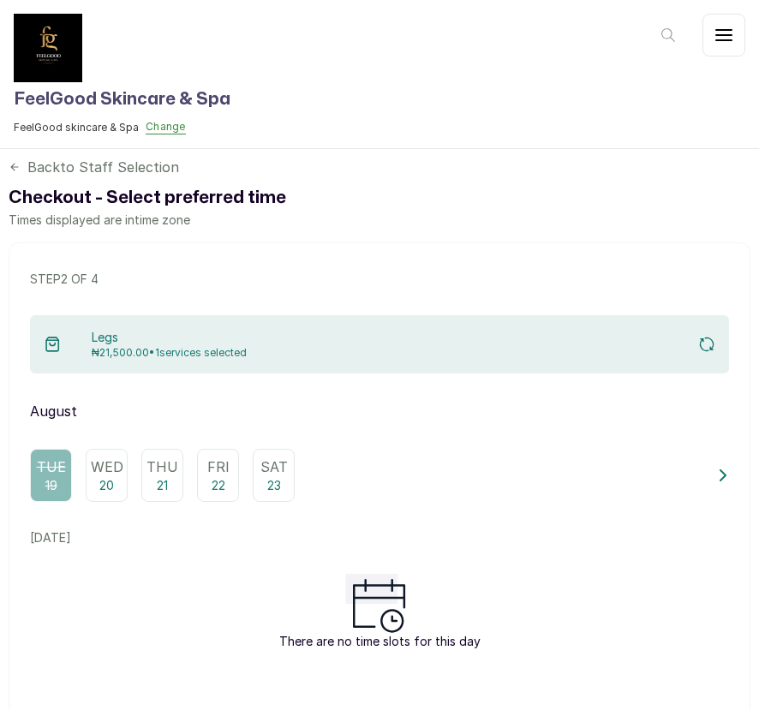
scroll to position [192, 0]
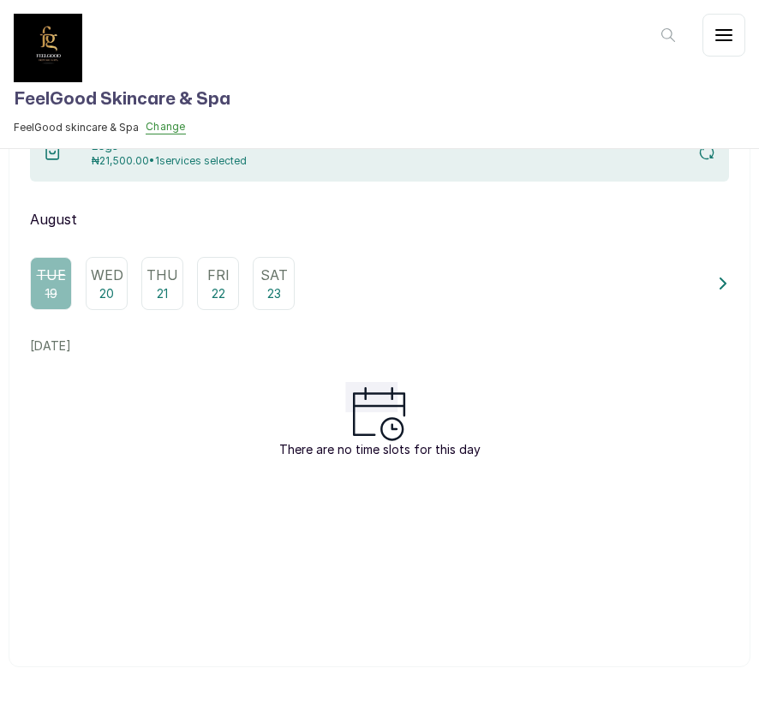
click at [118, 288] on div "Wed 20" at bounding box center [107, 283] width 42 height 53
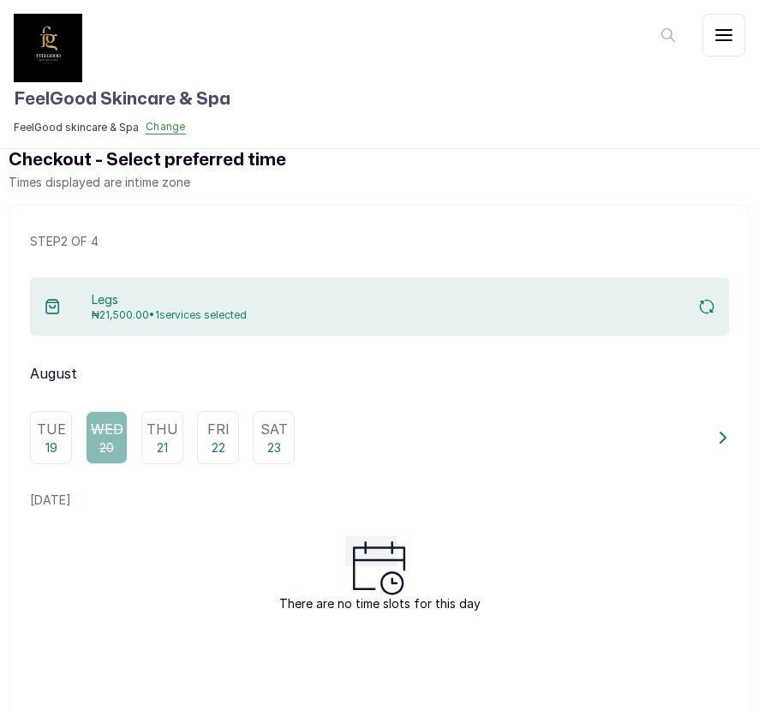
scroll to position [0, 0]
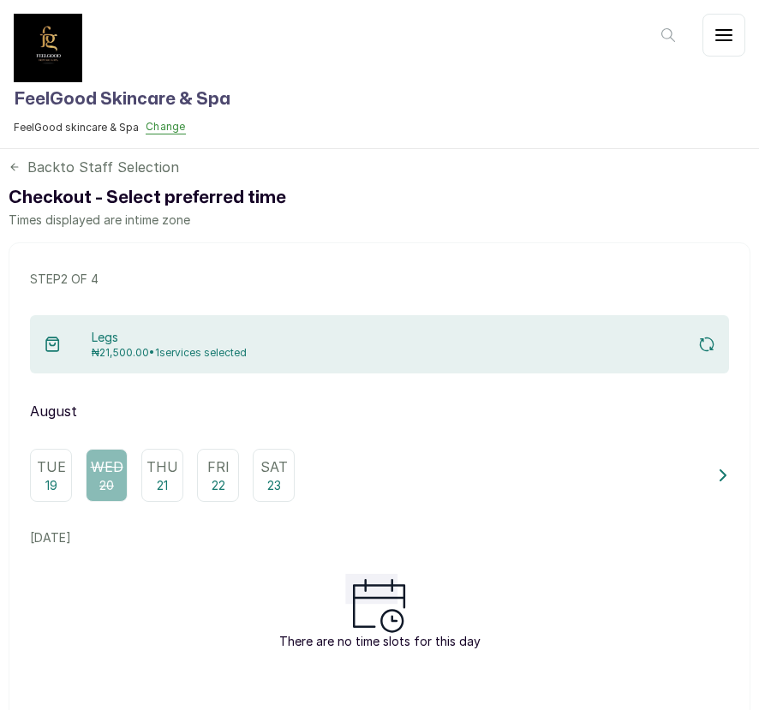
click at [18, 167] on icon at bounding box center [15, 167] width 12 height 12
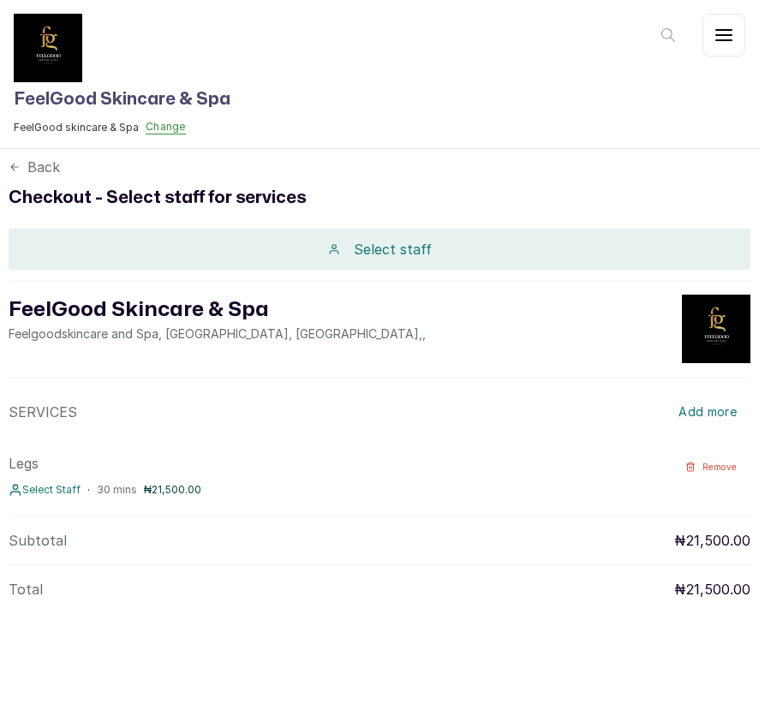
click at [372, 261] on div "Select staff" at bounding box center [380, 249] width 742 height 41
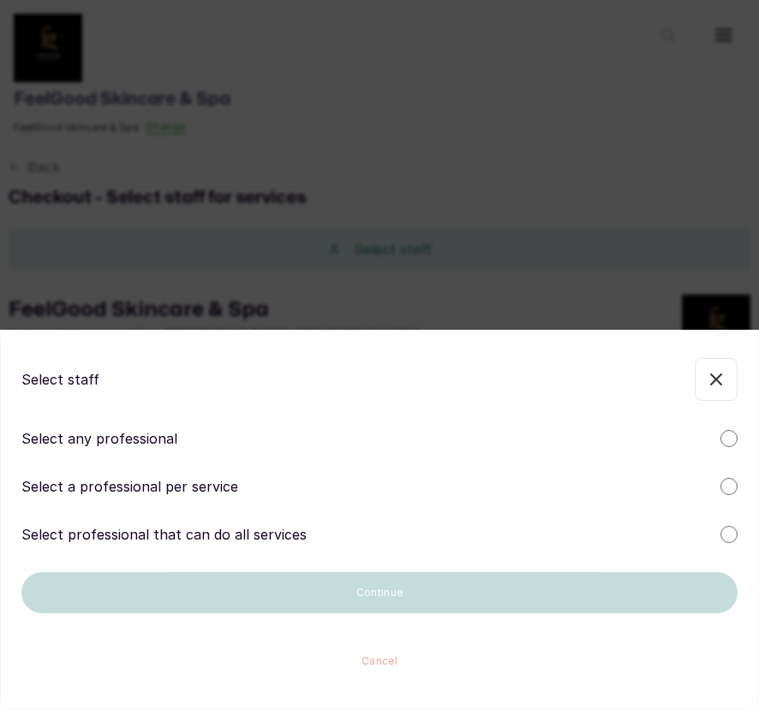
click at [273, 440] on div "Select any professional" at bounding box center [379, 438] width 716 height 21
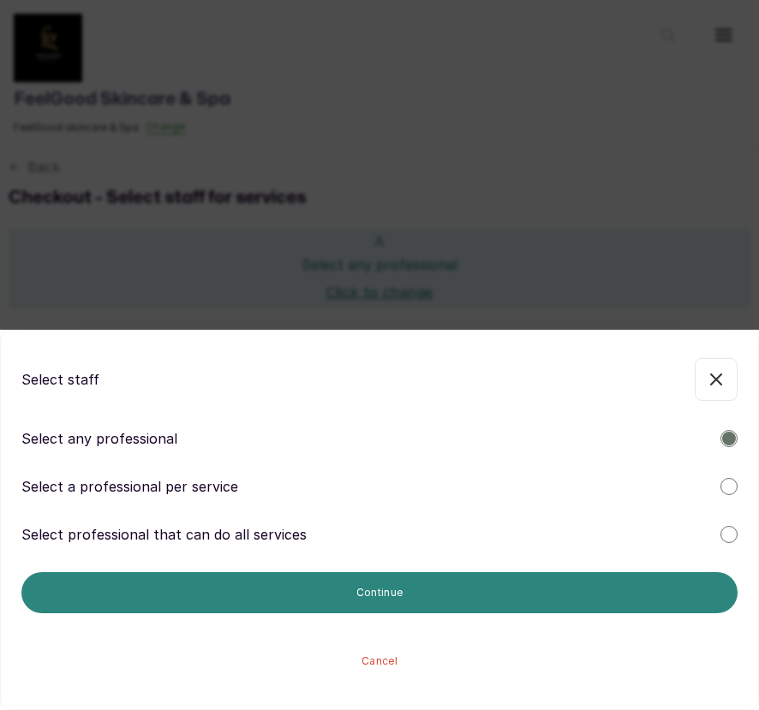
click at [450, 602] on button "Continue" at bounding box center [379, 592] width 716 height 41
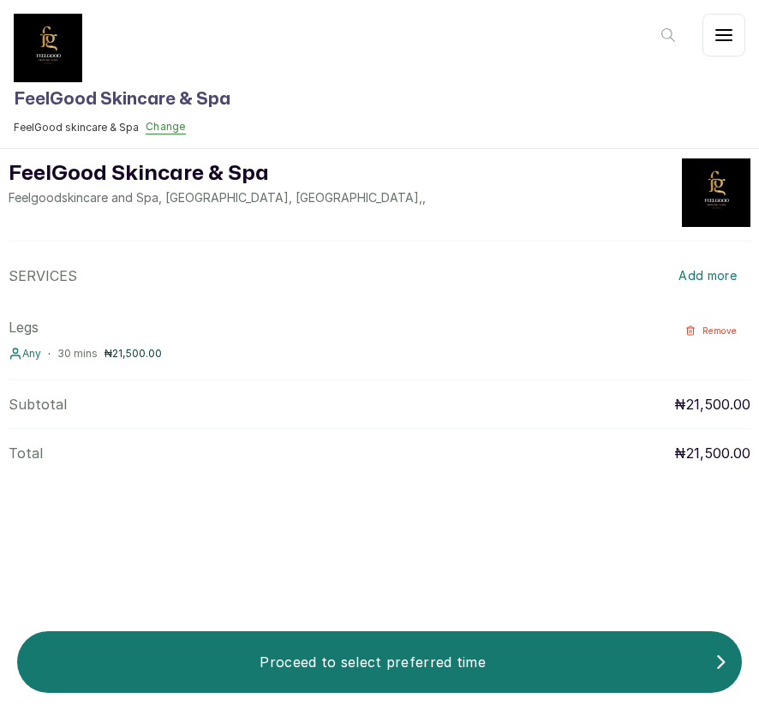
scroll to position [174, 0]
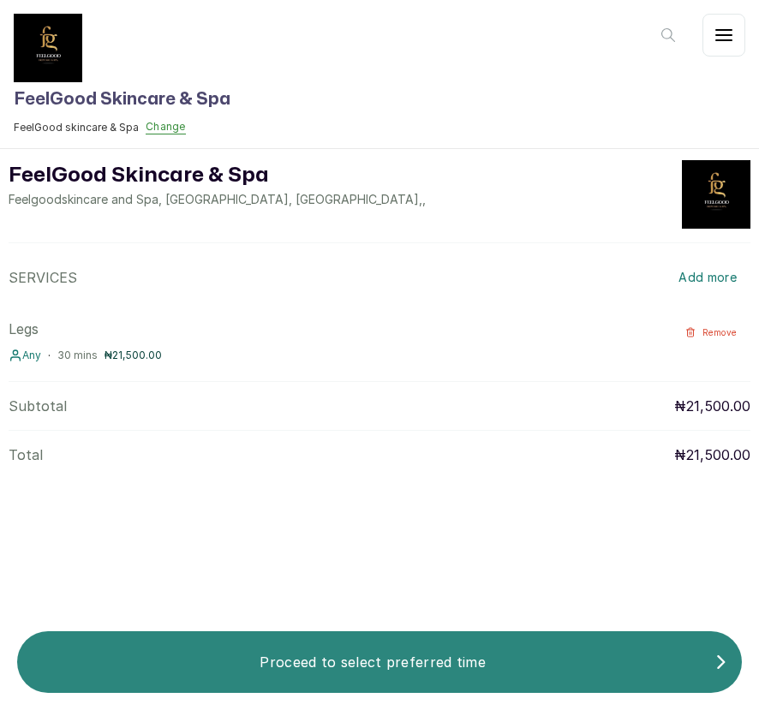
click at [342, 662] on p "Proceed to select preferred time" at bounding box center [373, 662] width 684 height 21
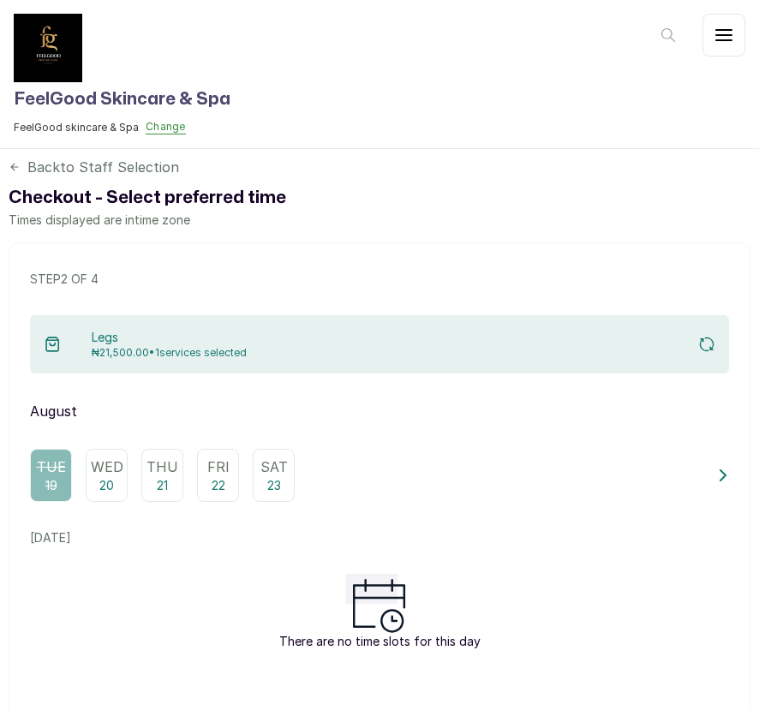
click at [91, 486] on div "Wed 20" at bounding box center [107, 475] width 42 height 53
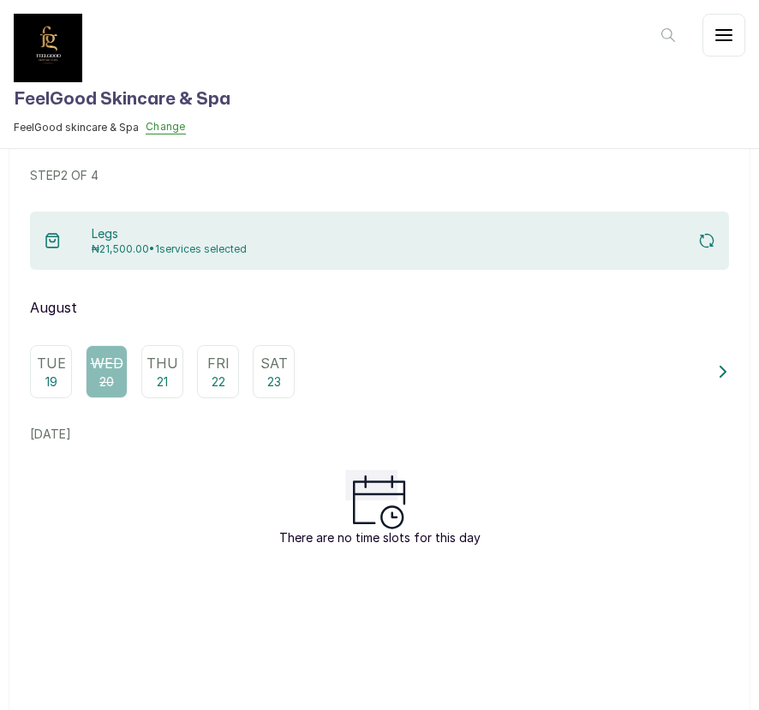
scroll to position [192, 0]
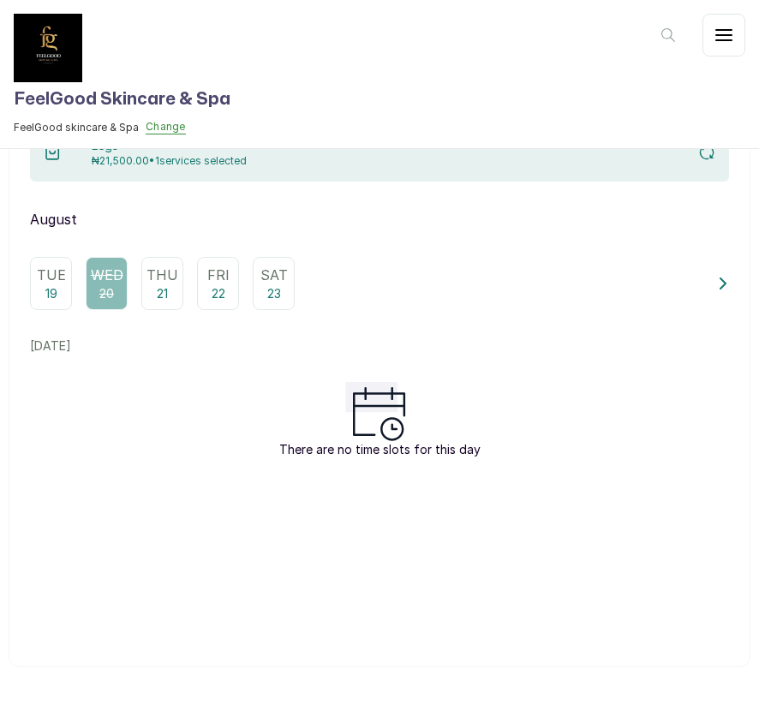
click at [162, 288] on p "21" at bounding box center [162, 293] width 11 height 17
click at [717, 283] on icon at bounding box center [723, 284] width 12 height 12
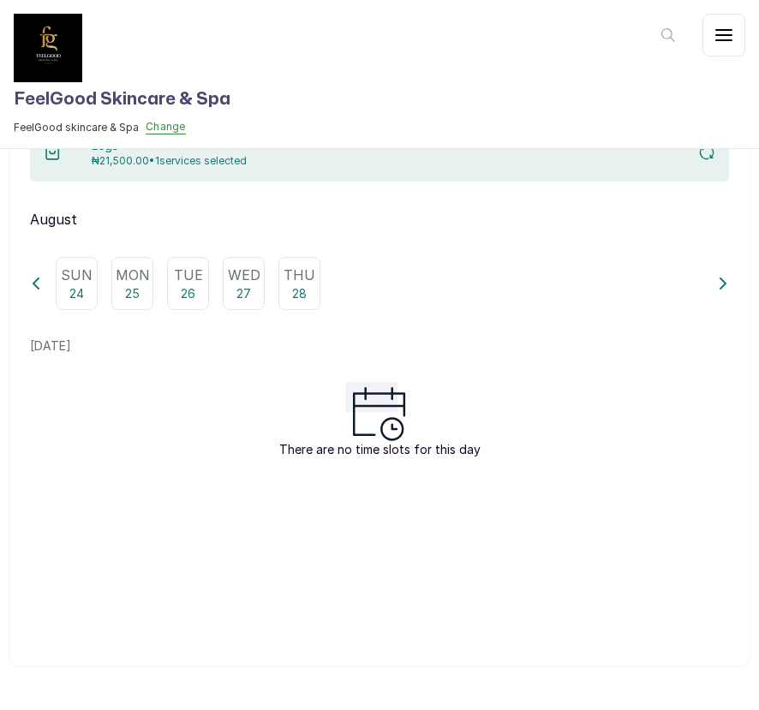
click at [726, 283] on icon at bounding box center [723, 283] width 5 height 10
click at [724, 282] on icon at bounding box center [723, 283] width 5 height 10
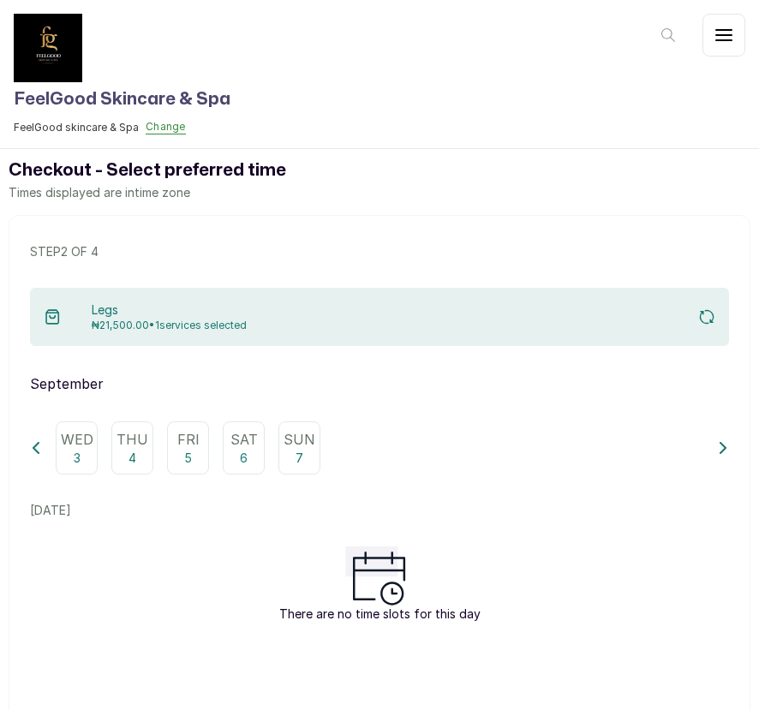
scroll to position [0, 0]
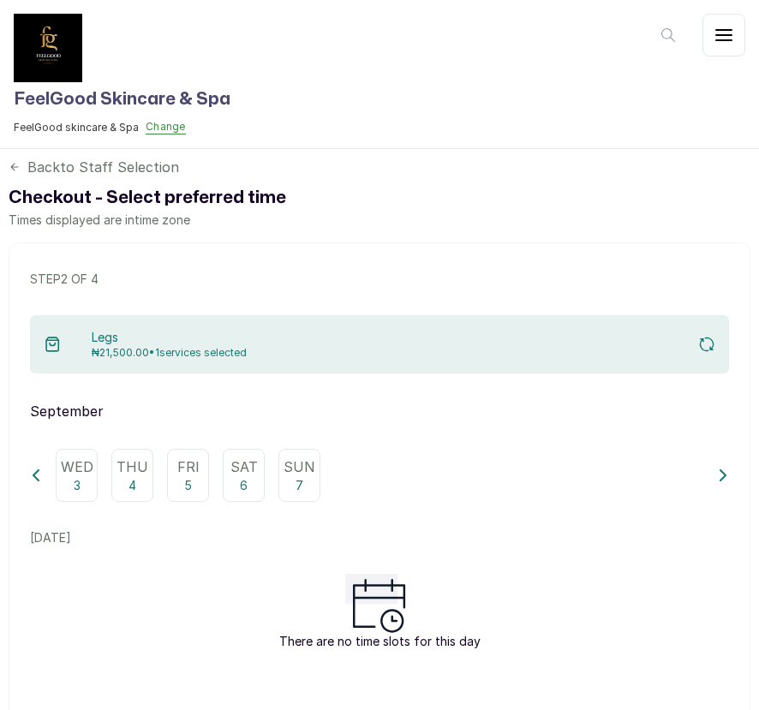
click at [723, 476] on icon at bounding box center [723, 475] width 5 height 10
click at [33, 476] on icon at bounding box center [35, 475] width 5 height 10
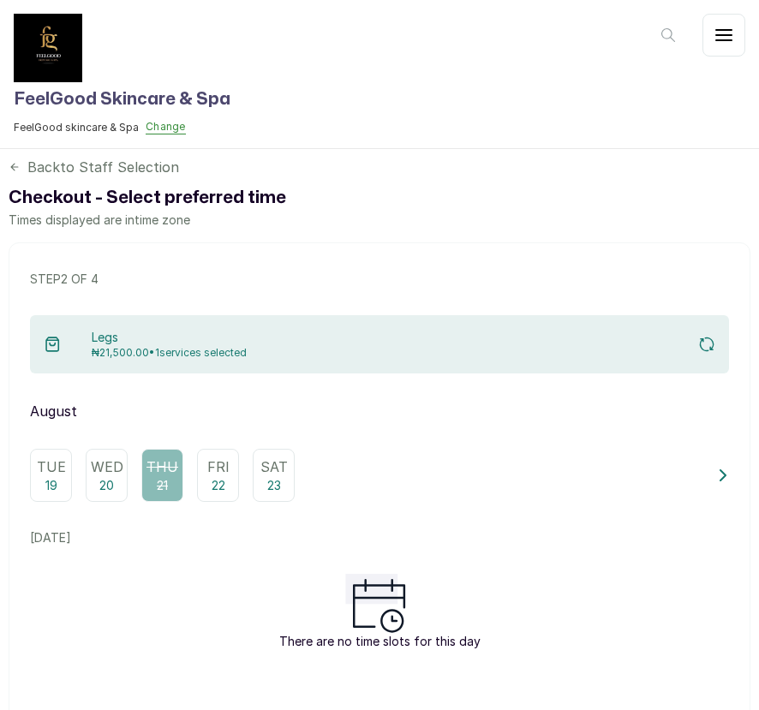
click at [33, 476] on div "Tue 19" at bounding box center [51, 475] width 42 height 53
click at [120, 486] on div "Wed 20" at bounding box center [107, 475] width 42 height 53
click at [204, 481] on div "Fri 22" at bounding box center [218, 475] width 42 height 53
click at [267, 479] on p "23" at bounding box center [274, 485] width 14 height 17
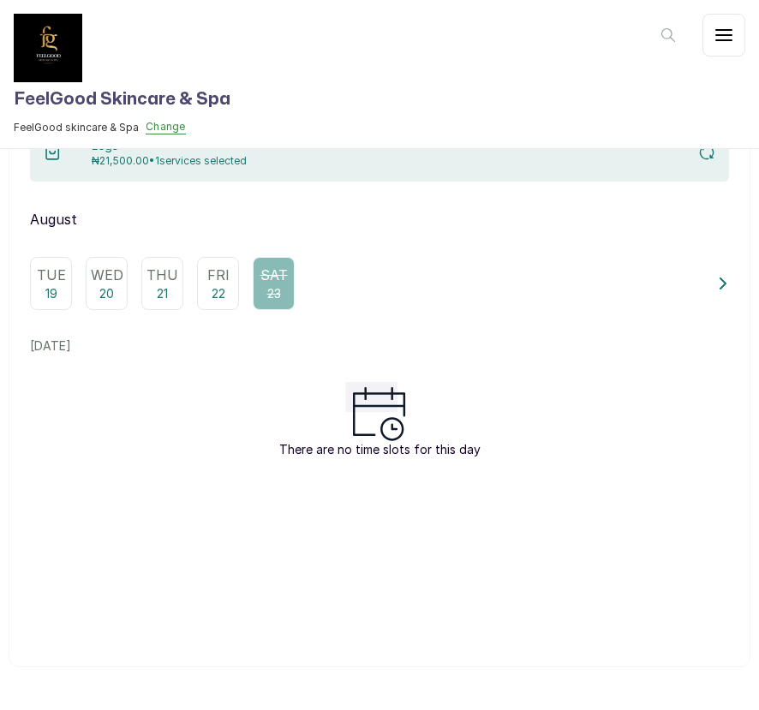
click at [365, 433] on icon at bounding box center [379, 411] width 81 height 59
click at [395, 433] on icon at bounding box center [379, 411] width 81 height 59
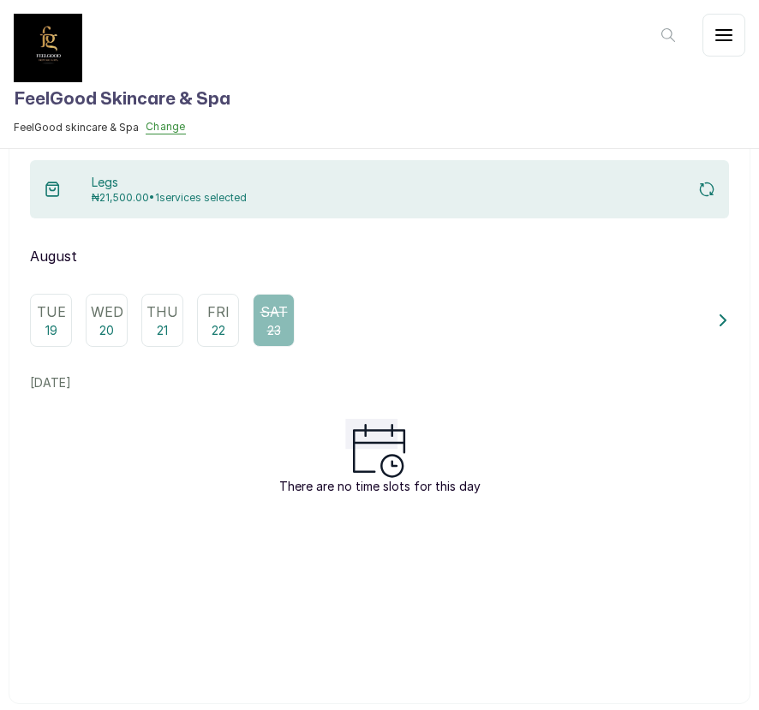
scroll to position [156, 0]
click at [110, 325] on p "20" at bounding box center [106, 329] width 15 height 17
click at [95, 327] on div "Wed 20" at bounding box center [107, 319] width 42 height 53
click at [345, 195] on div "Legs ₦21,500.00 • 1 services selected" at bounding box center [379, 188] width 699 height 58
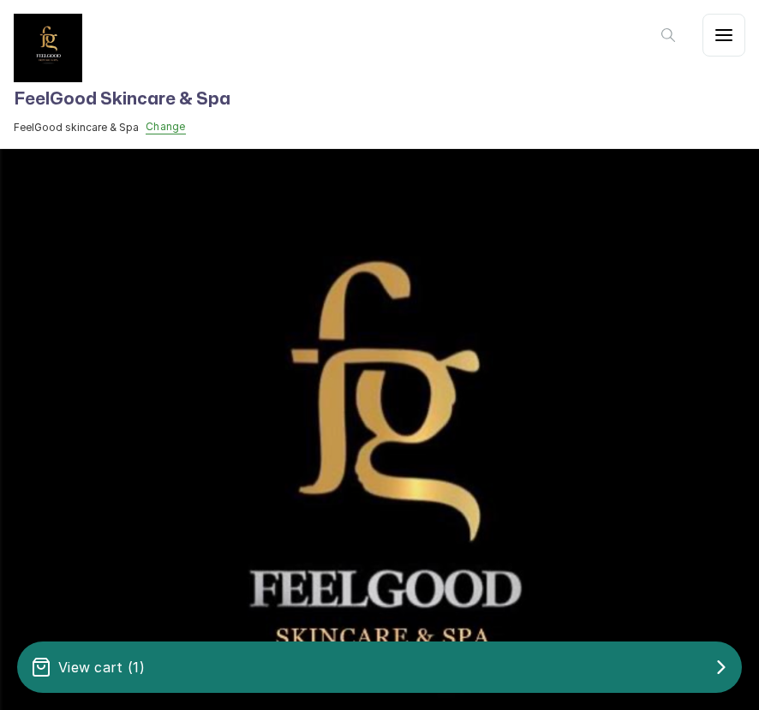
scroll to position [0, 0]
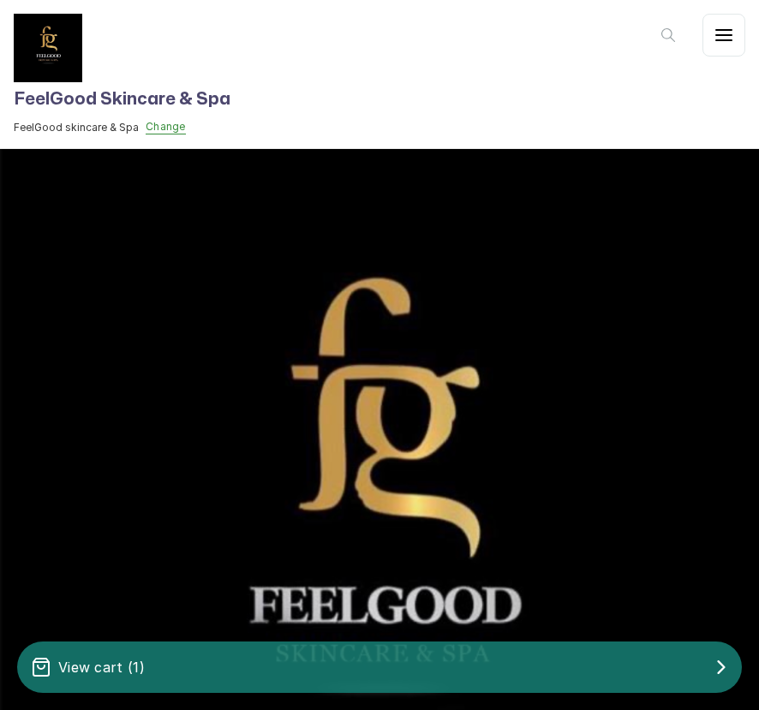
click at [485, 662] on div "View cart ( 1 )" at bounding box center [379, 667] width 725 height 34
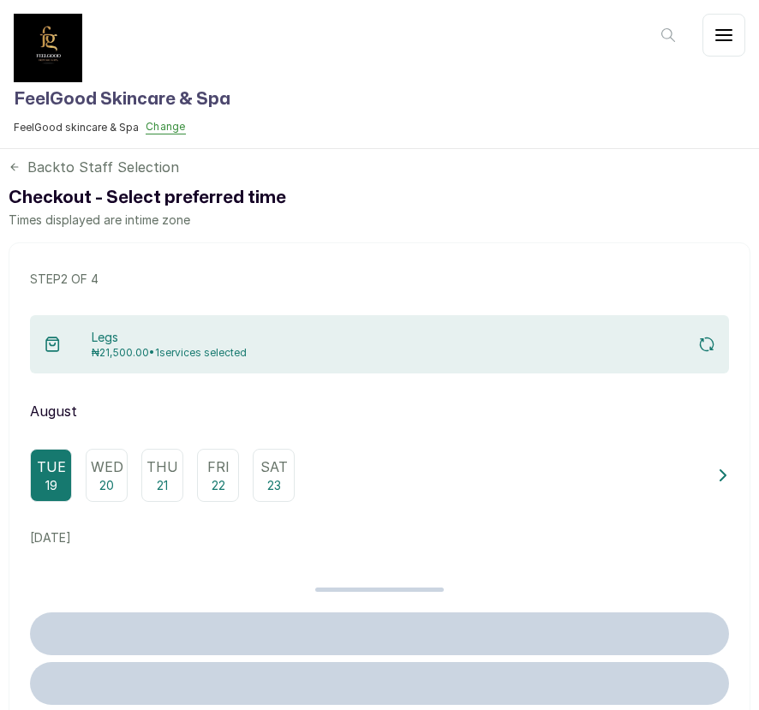
scroll to position [192, 0]
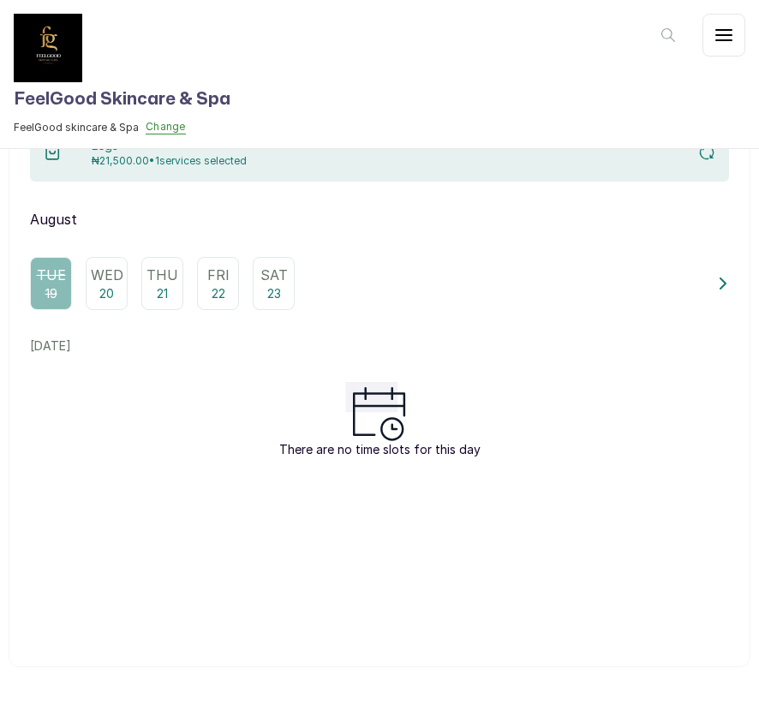
click at [216, 468] on div "There are no time slots for this day" at bounding box center [379, 510] width 699 height 257
click at [181, 292] on div "Thu 21" at bounding box center [162, 283] width 42 height 53
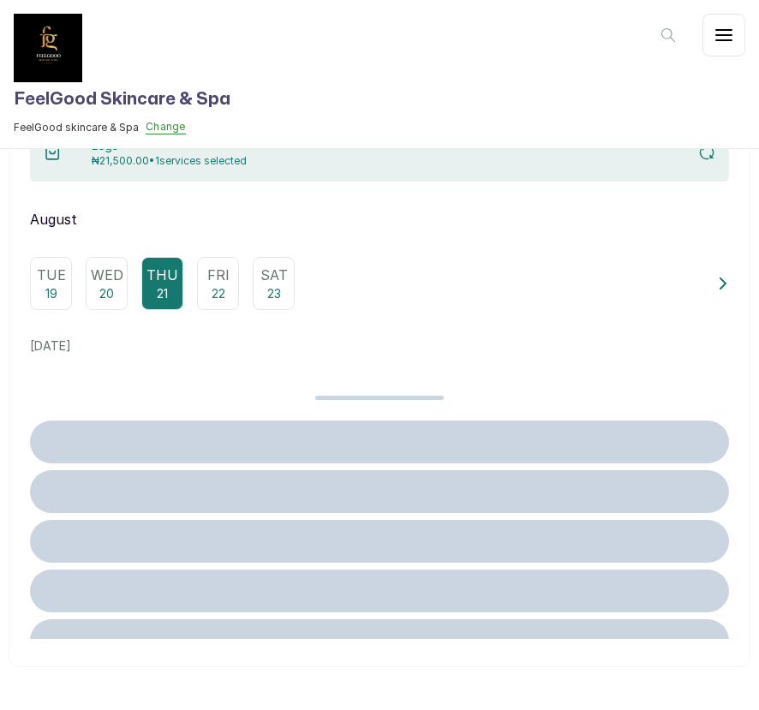
click at [181, 292] on div "Thu 21" at bounding box center [162, 283] width 42 height 53
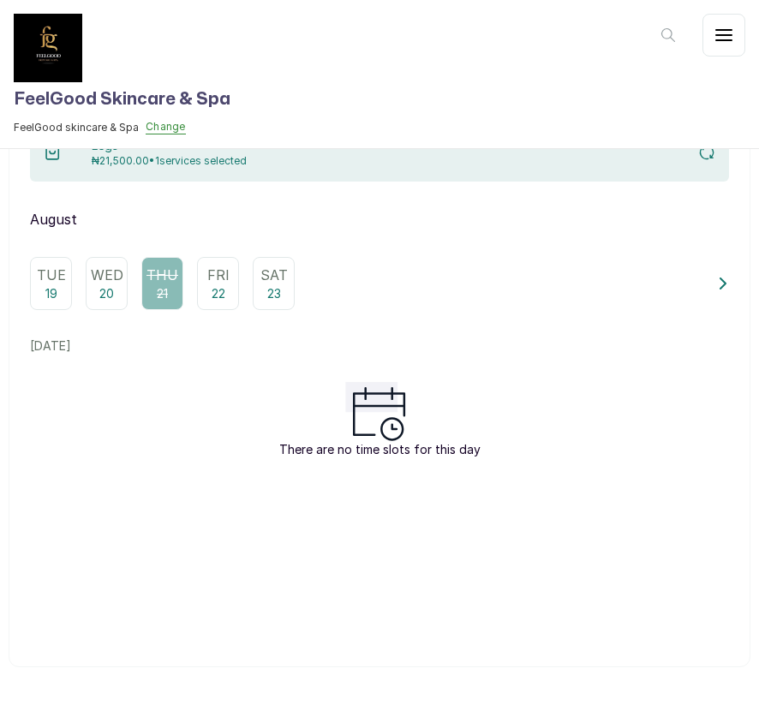
scroll to position [0, 0]
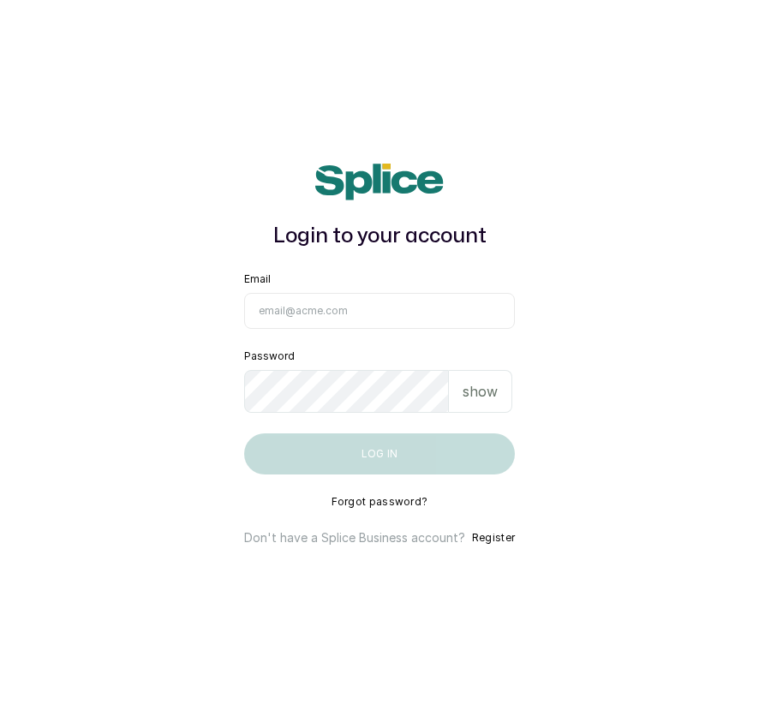
type input "[EMAIL_ADDRESS][DOMAIN_NAME]"
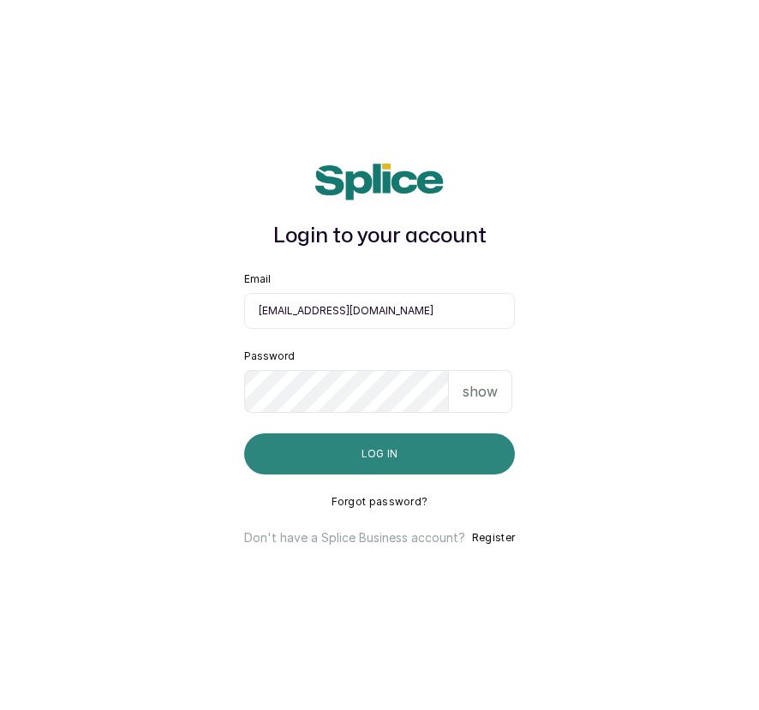
click at [402, 452] on button "Log in" at bounding box center [379, 454] width 271 height 41
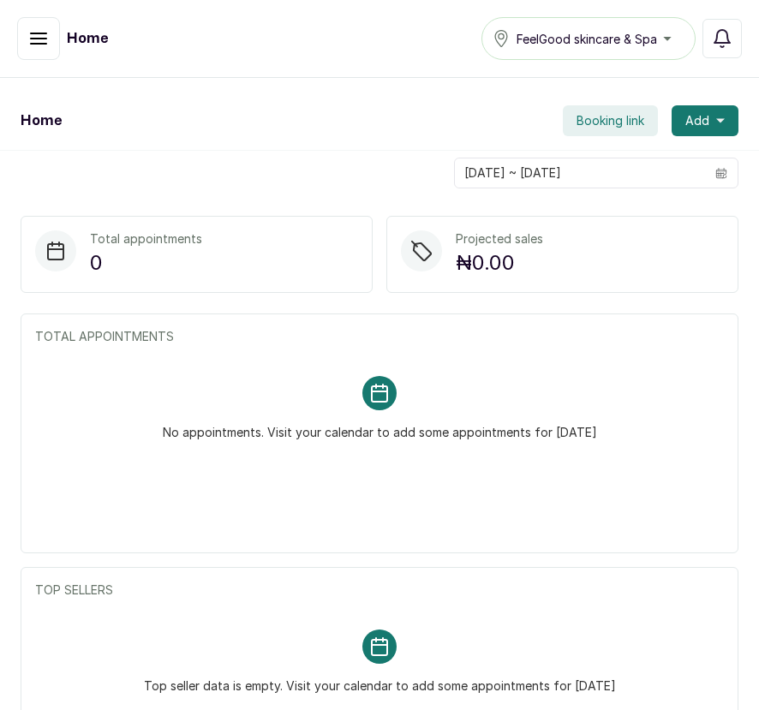
click at [29, 34] on icon "button" at bounding box center [38, 38] width 21 height 21
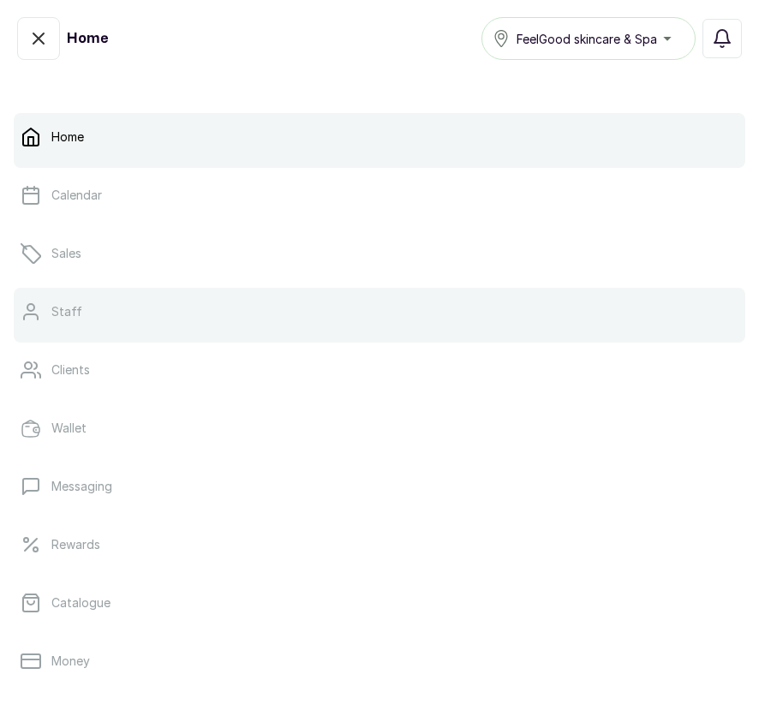
click at [107, 303] on link "Staff" at bounding box center [380, 312] width 732 height 48
